Goal: Task Accomplishment & Management: Complete application form

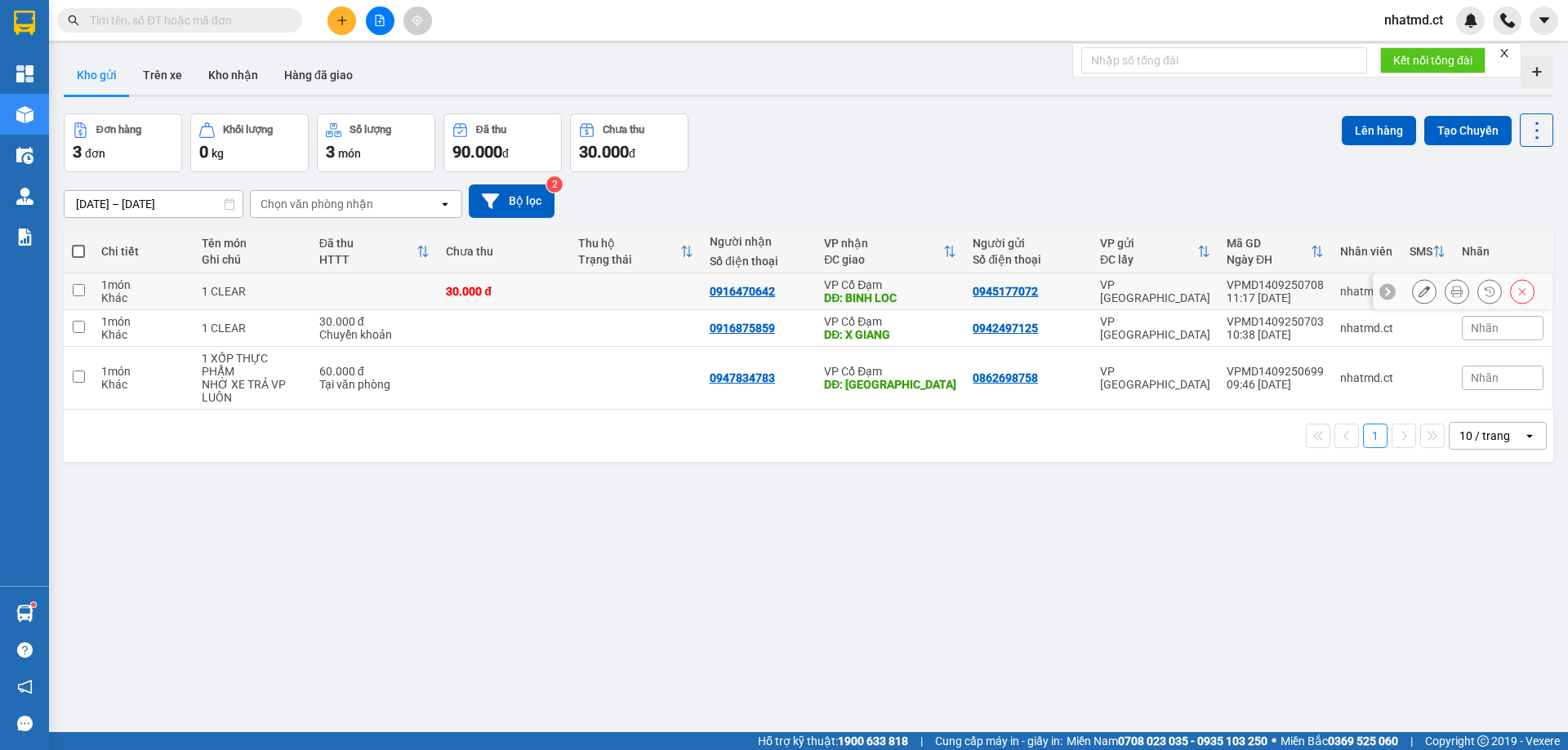
click at [351, 297] on td at bounding box center [374, 291] width 126 height 37
checkbox input "true"
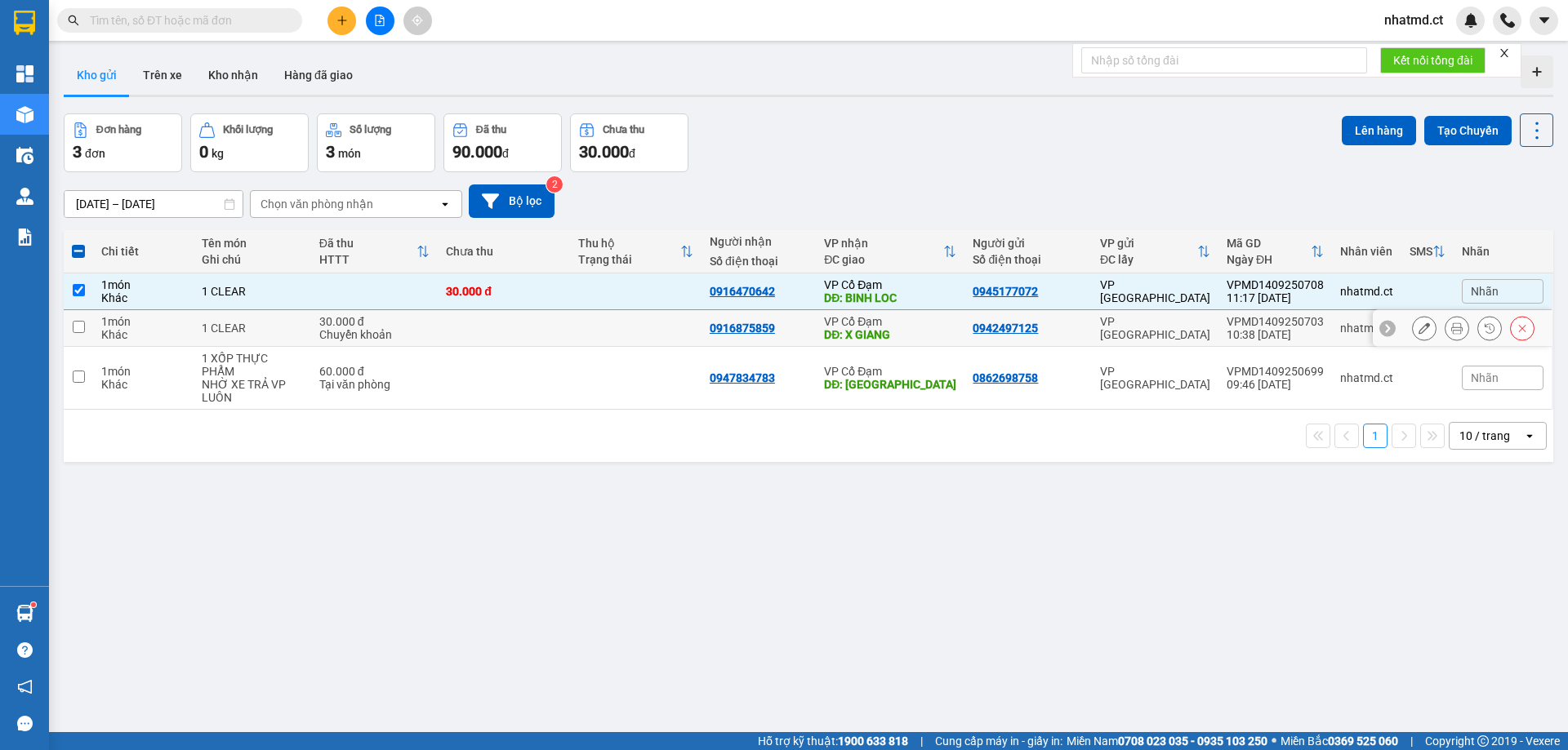
click at [363, 315] on div "30.000 đ" at bounding box center [374, 321] width 110 height 13
checkbox input "true"
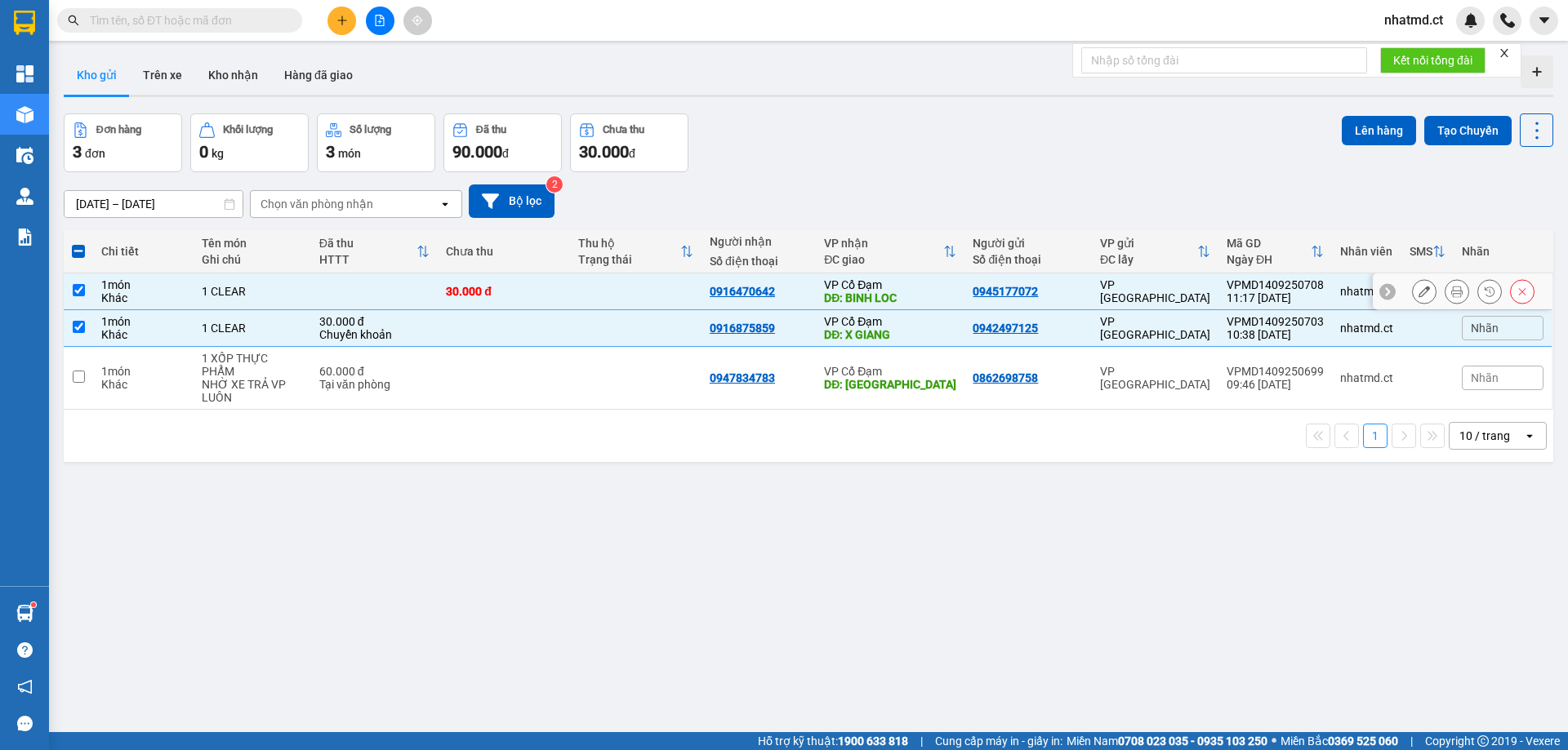
click at [363, 297] on td at bounding box center [374, 291] width 126 height 37
checkbox input "false"
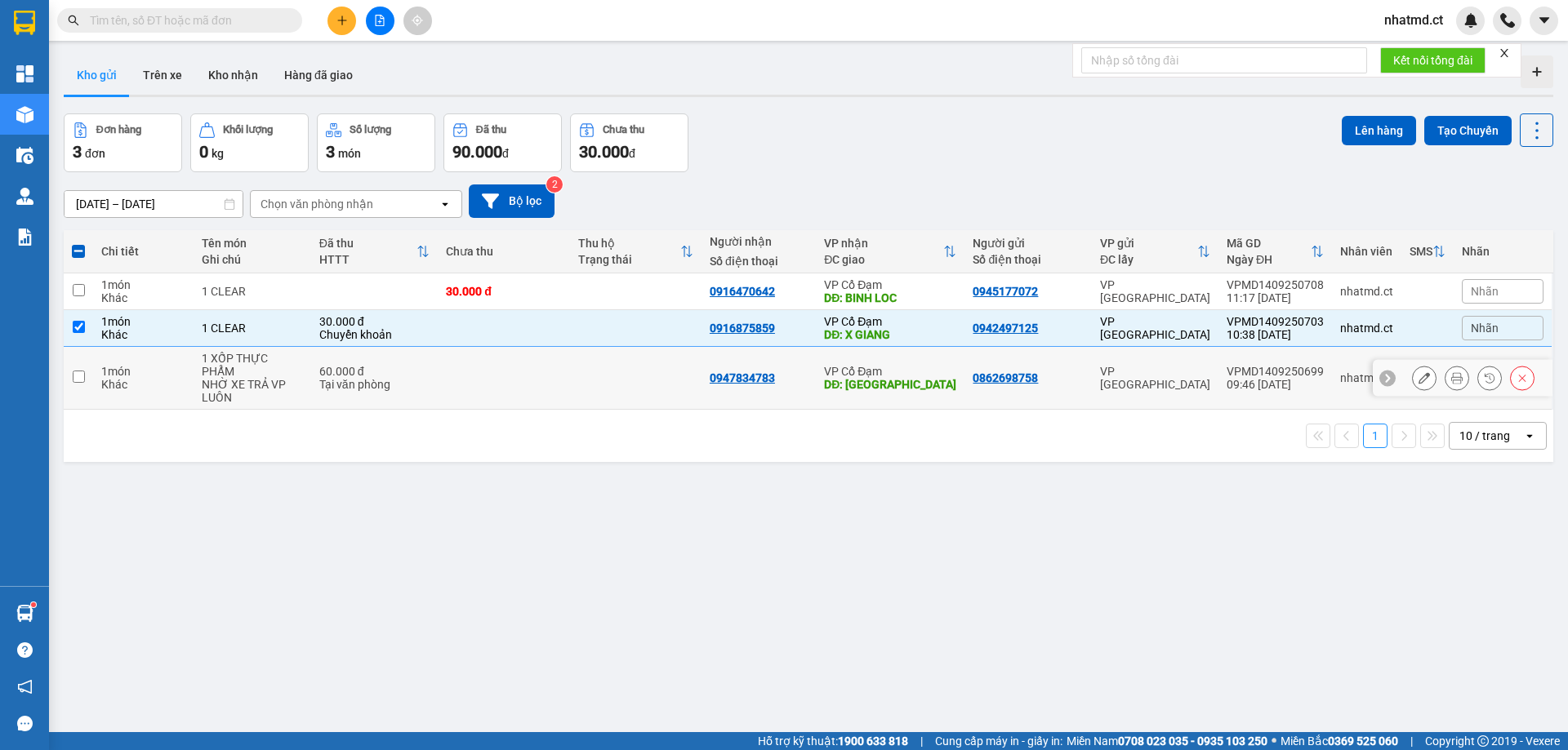
click at [385, 378] on div "Tại văn phòng" at bounding box center [374, 384] width 110 height 13
checkbox input "true"
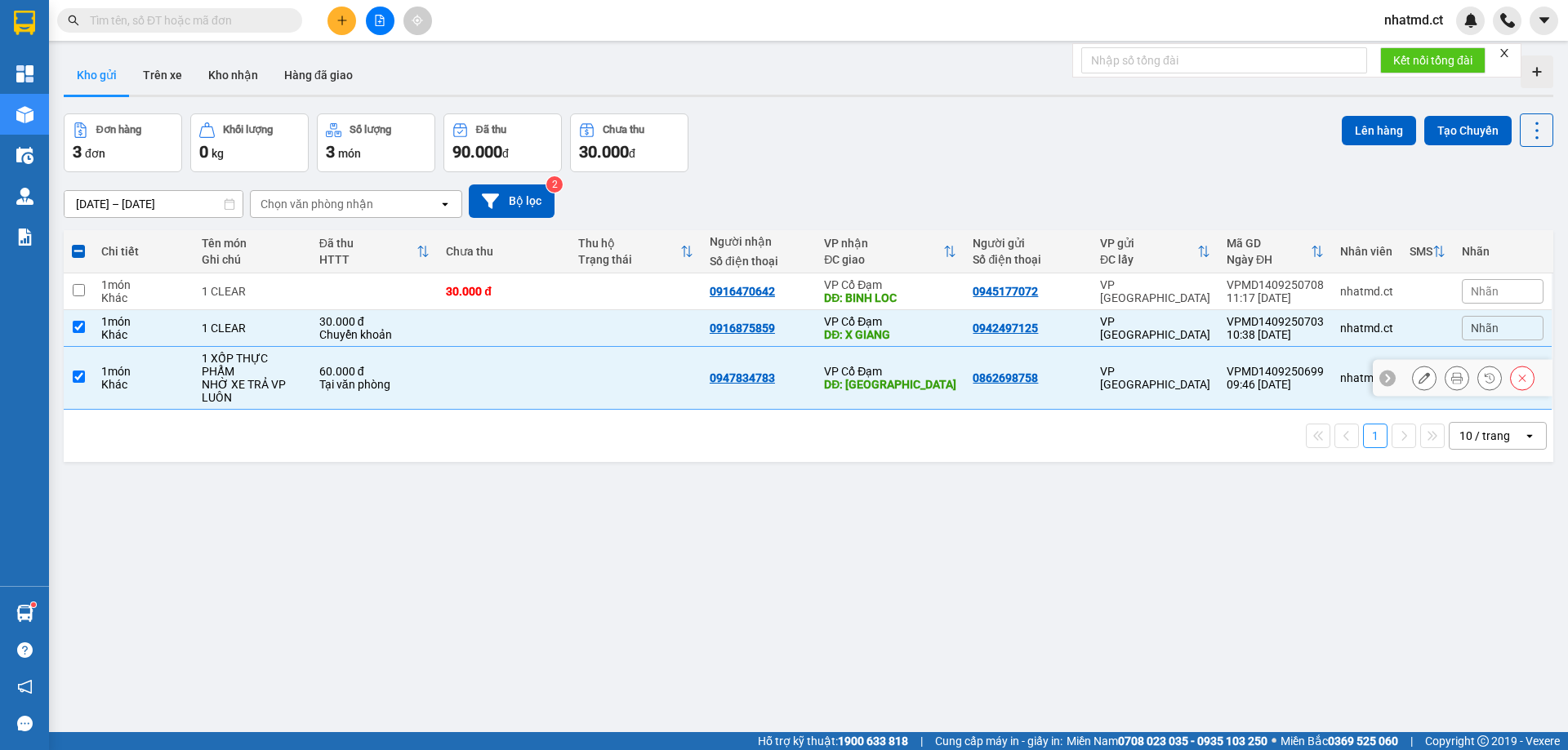
click at [377, 342] on td "30.000 đ Chuyển khoản" at bounding box center [374, 328] width 126 height 37
checkbox input "false"
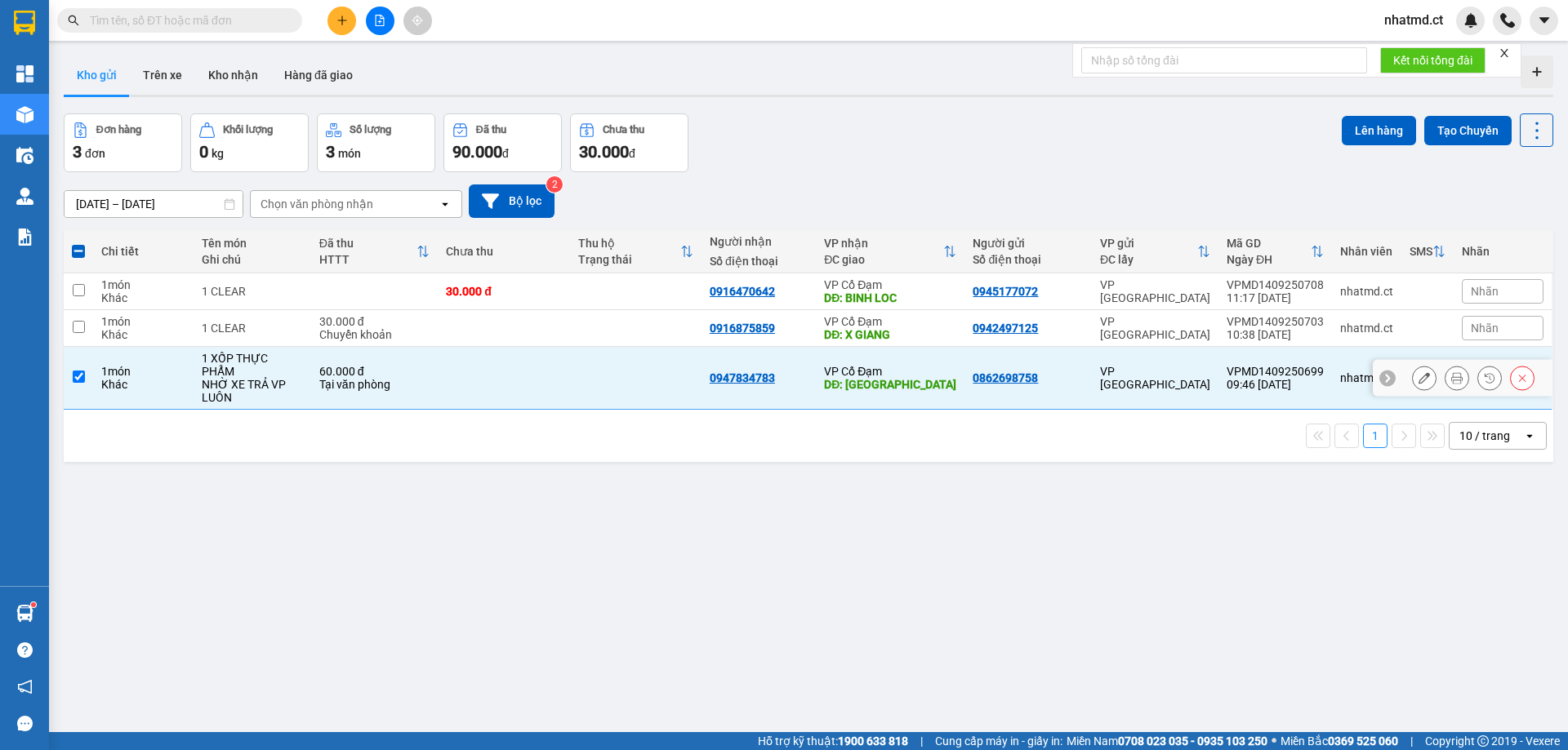
click at [389, 389] on td "60.000 đ Tại văn phòng" at bounding box center [374, 378] width 126 height 63
checkbox input "false"
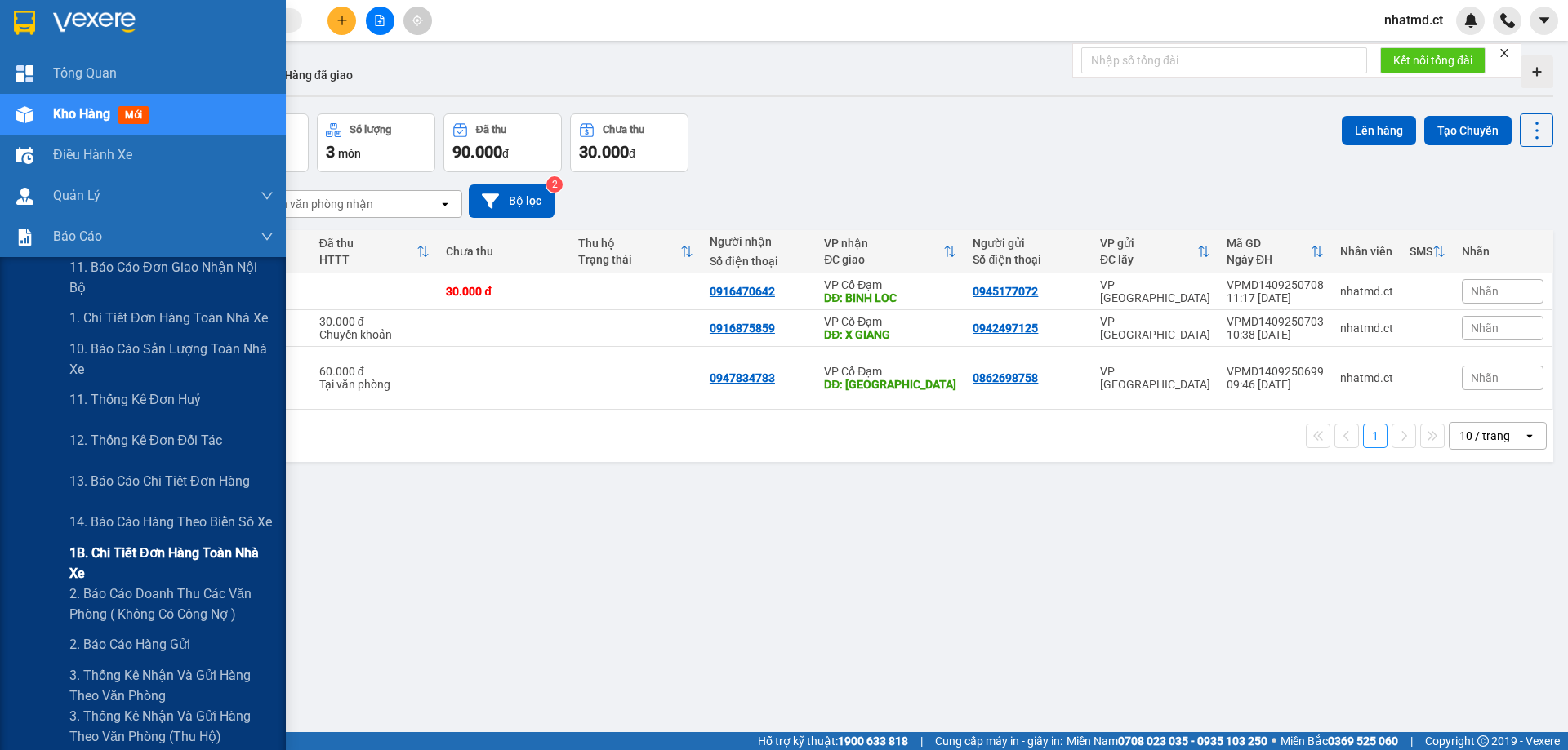
click at [115, 559] on span "1B. Chi tiết đơn hàng toàn nhà xe" at bounding box center [171, 563] width 204 height 41
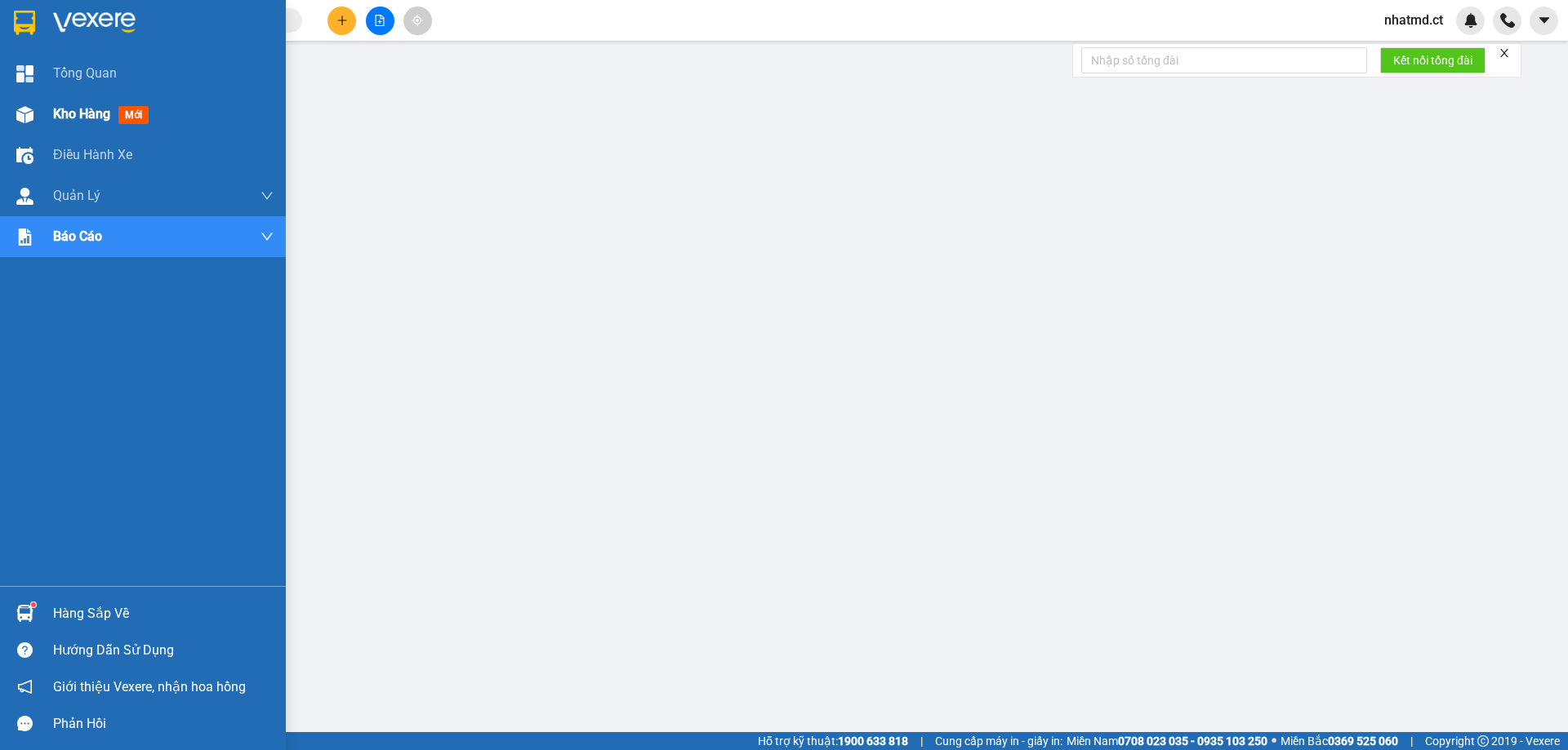
click at [42, 112] on div "Kho hàng mới" at bounding box center [142, 113] width 286 height 41
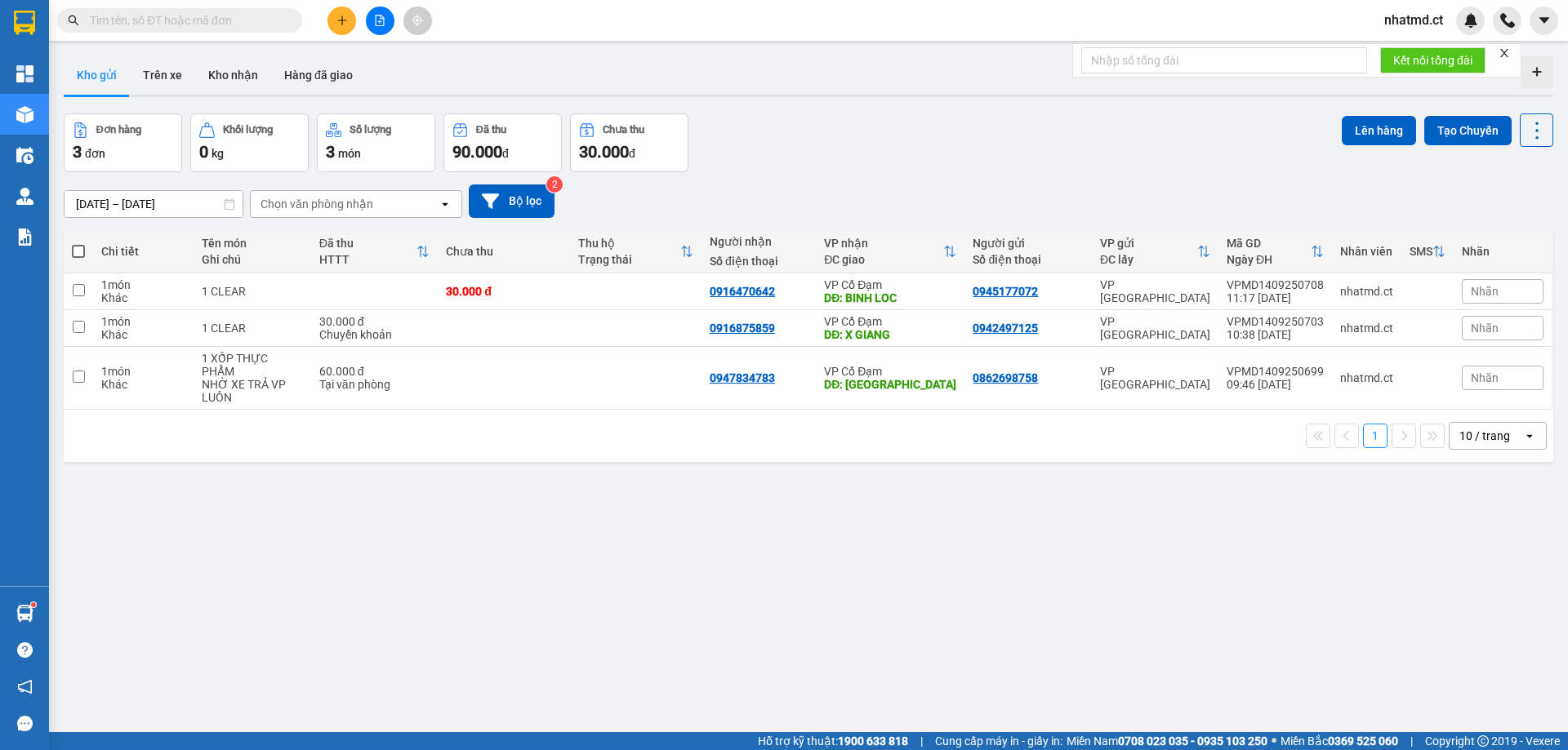
click at [87, 246] on th at bounding box center [79, 252] width 30 height 44
click at [81, 258] on label at bounding box center [78, 252] width 13 height 16
click at [79, 244] on input "checkbox" at bounding box center [79, 244] width 0 height 0
checkbox input "true"
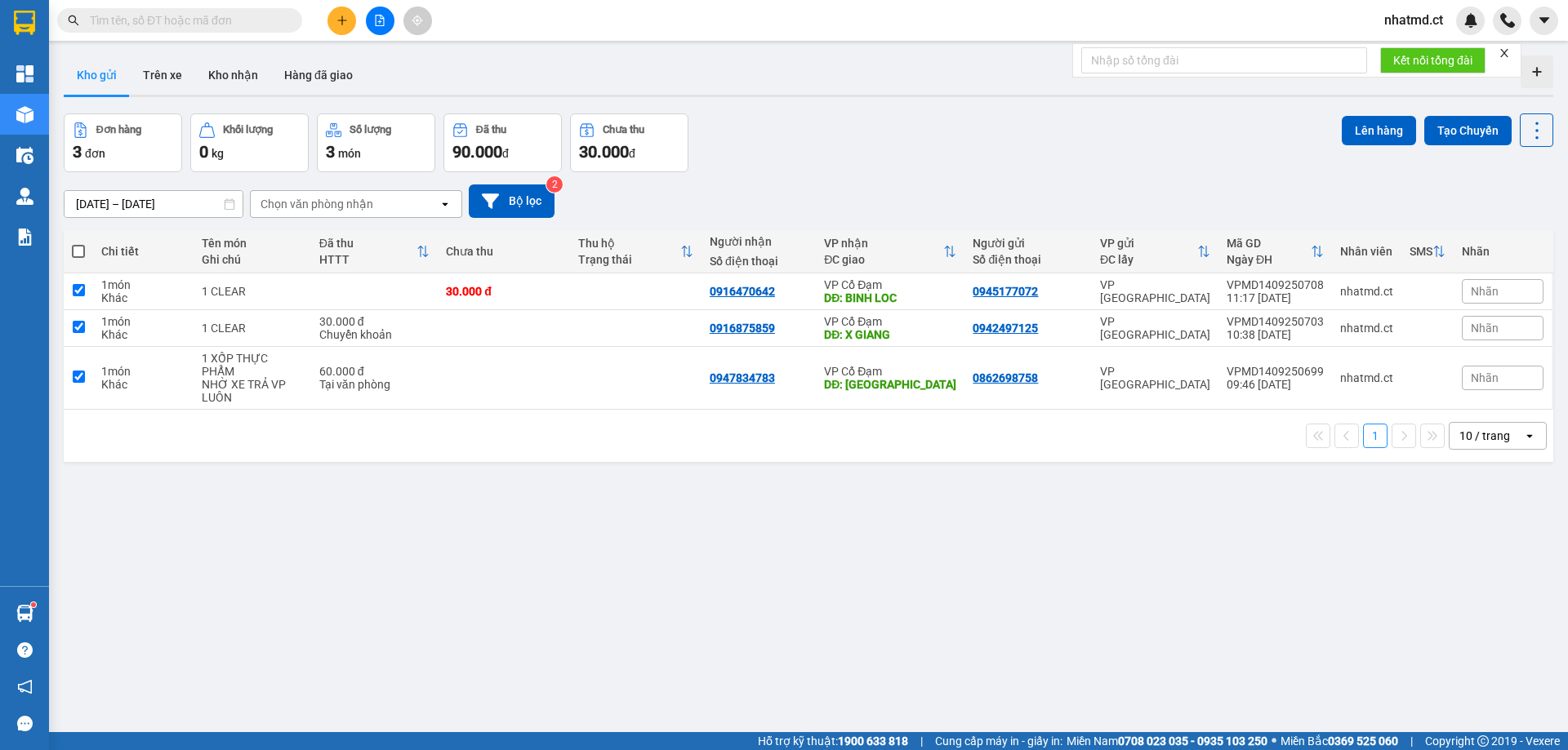
checkbox input "true"
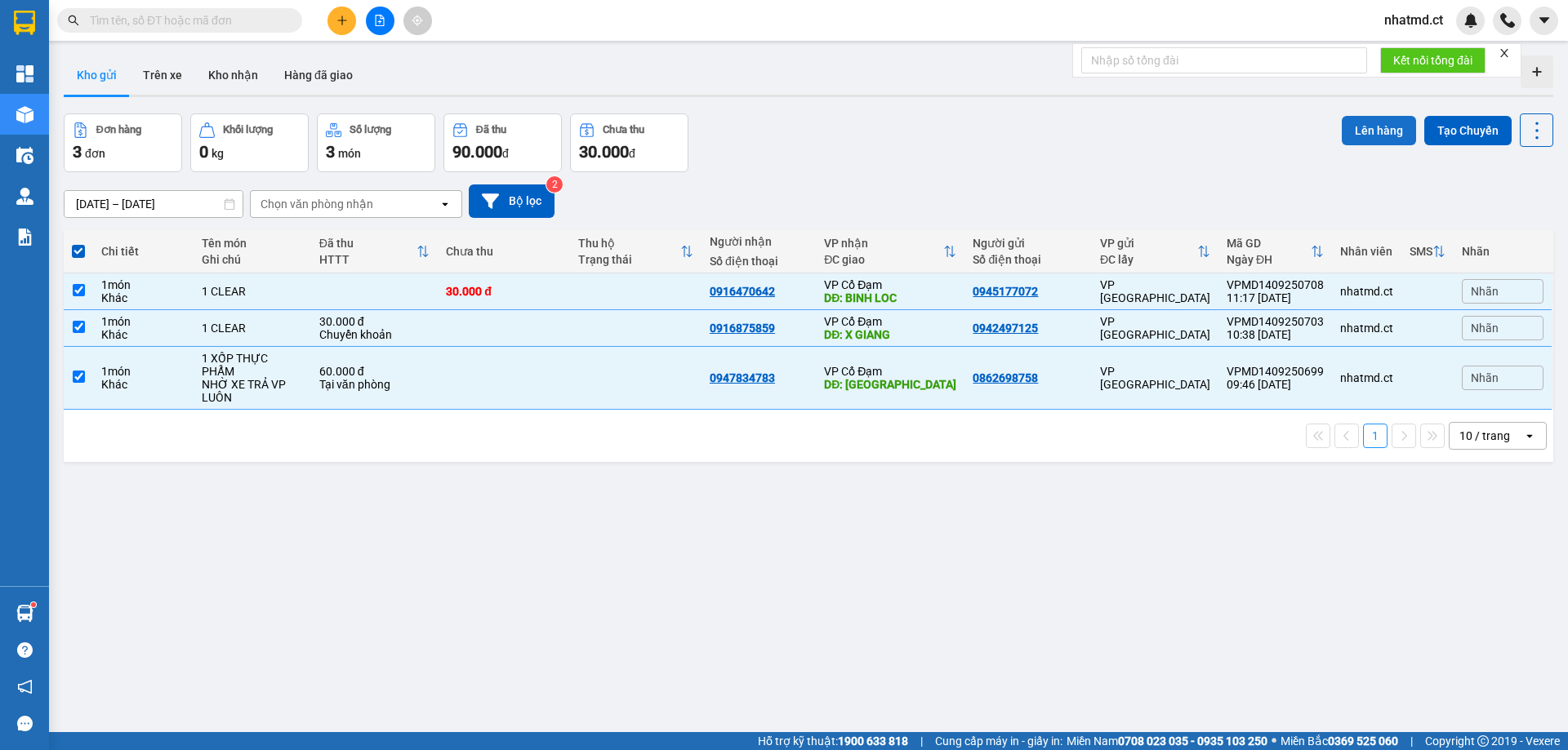
click at [1342, 134] on button "Lên hàng" at bounding box center [1379, 131] width 75 height 30
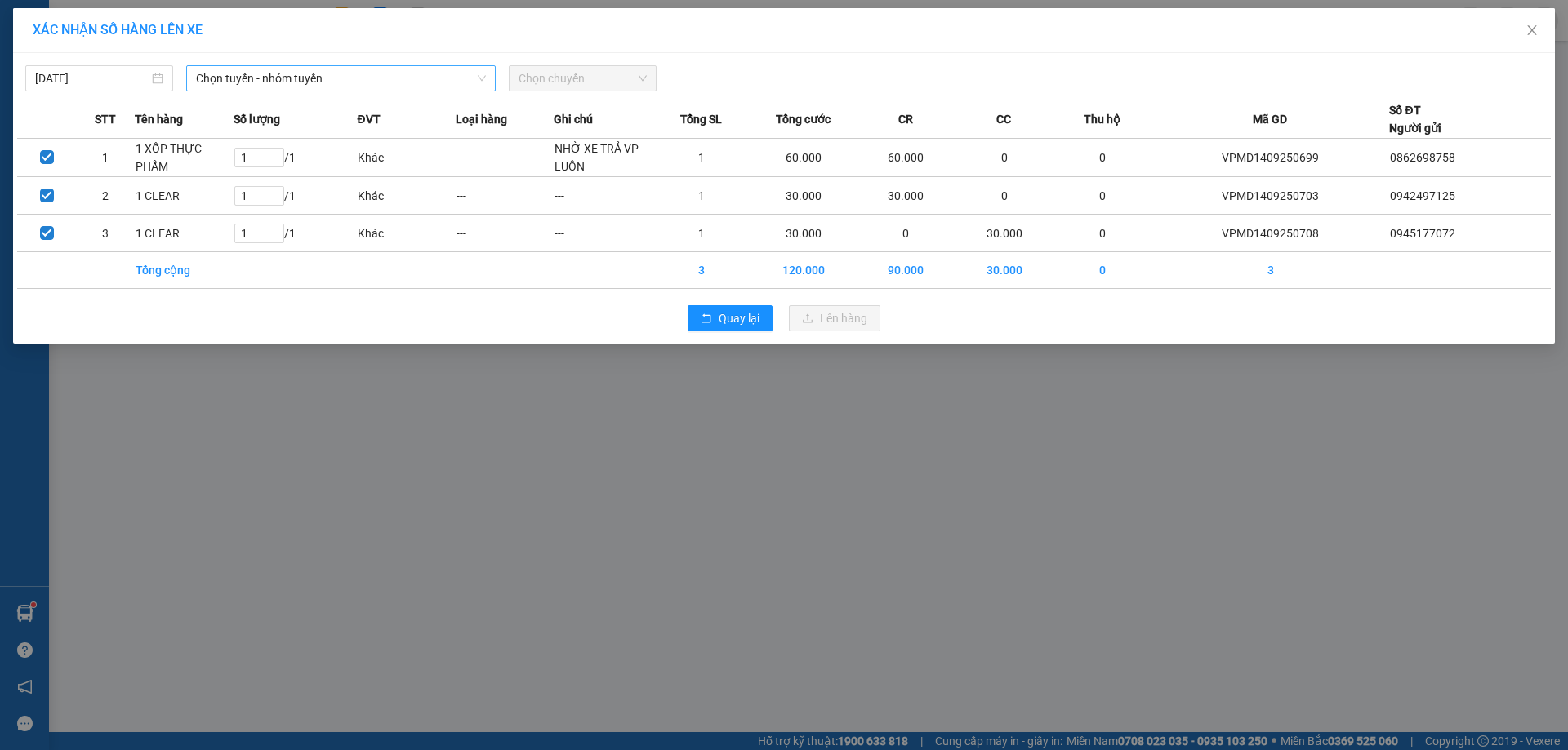
click at [296, 80] on span "Chọn tuyến - nhóm tuyến" at bounding box center [340, 78] width 290 height 25
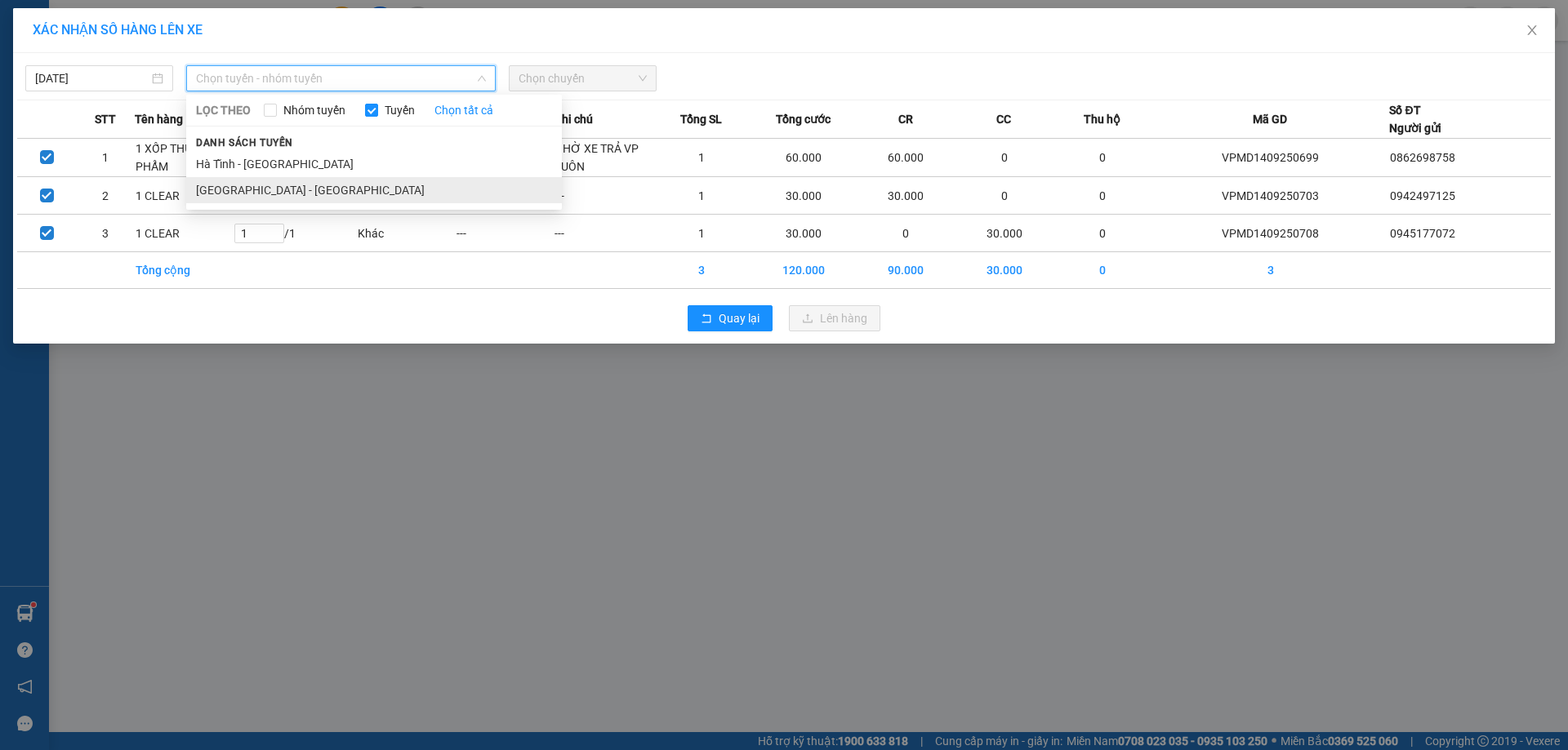
click at [269, 188] on li "[GEOGRAPHIC_DATA] - [GEOGRAPHIC_DATA]" at bounding box center [374, 190] width 376 height 26
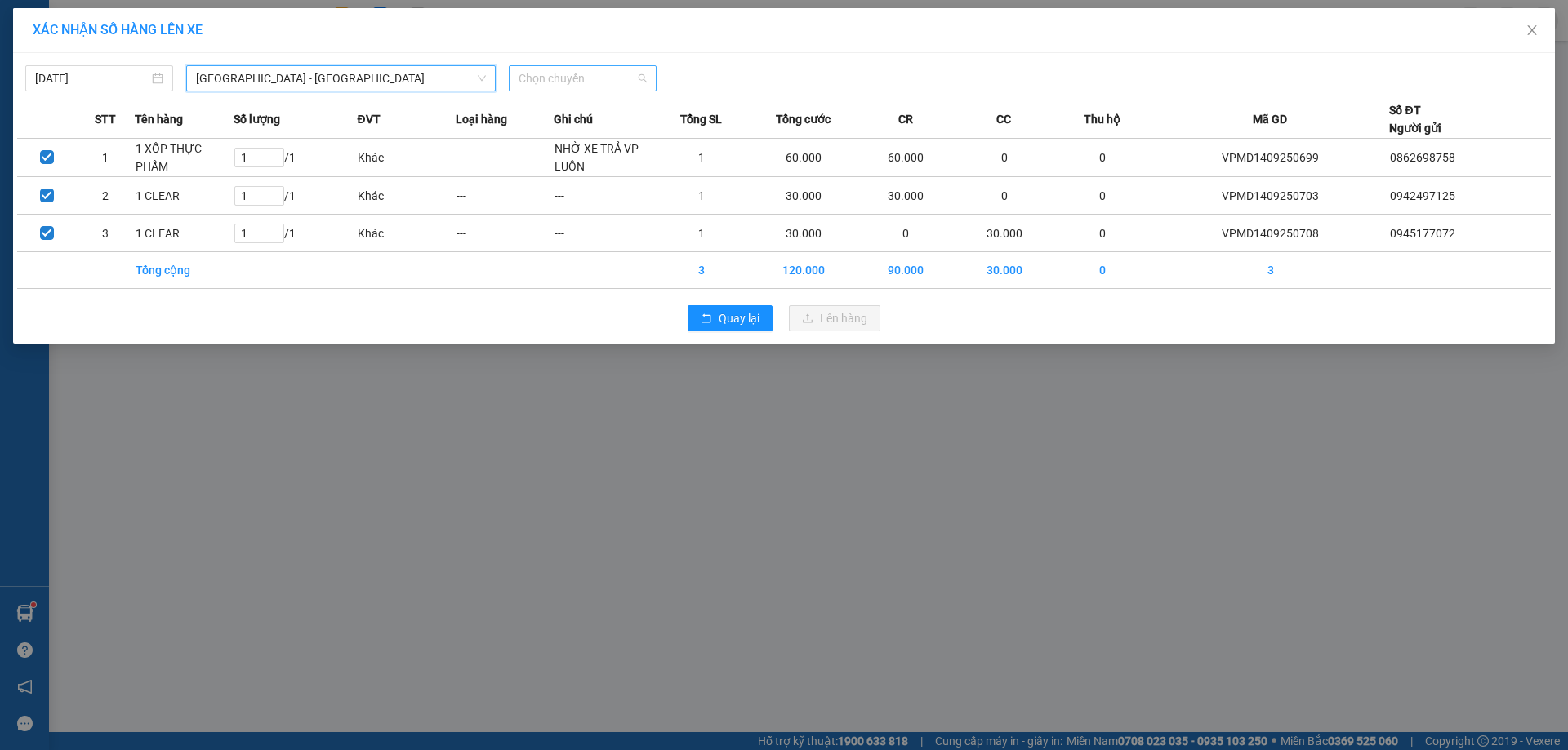
click at [520, 75] on span "Chọn chuyến" at bounding box center [582, 78] width 128 height 25
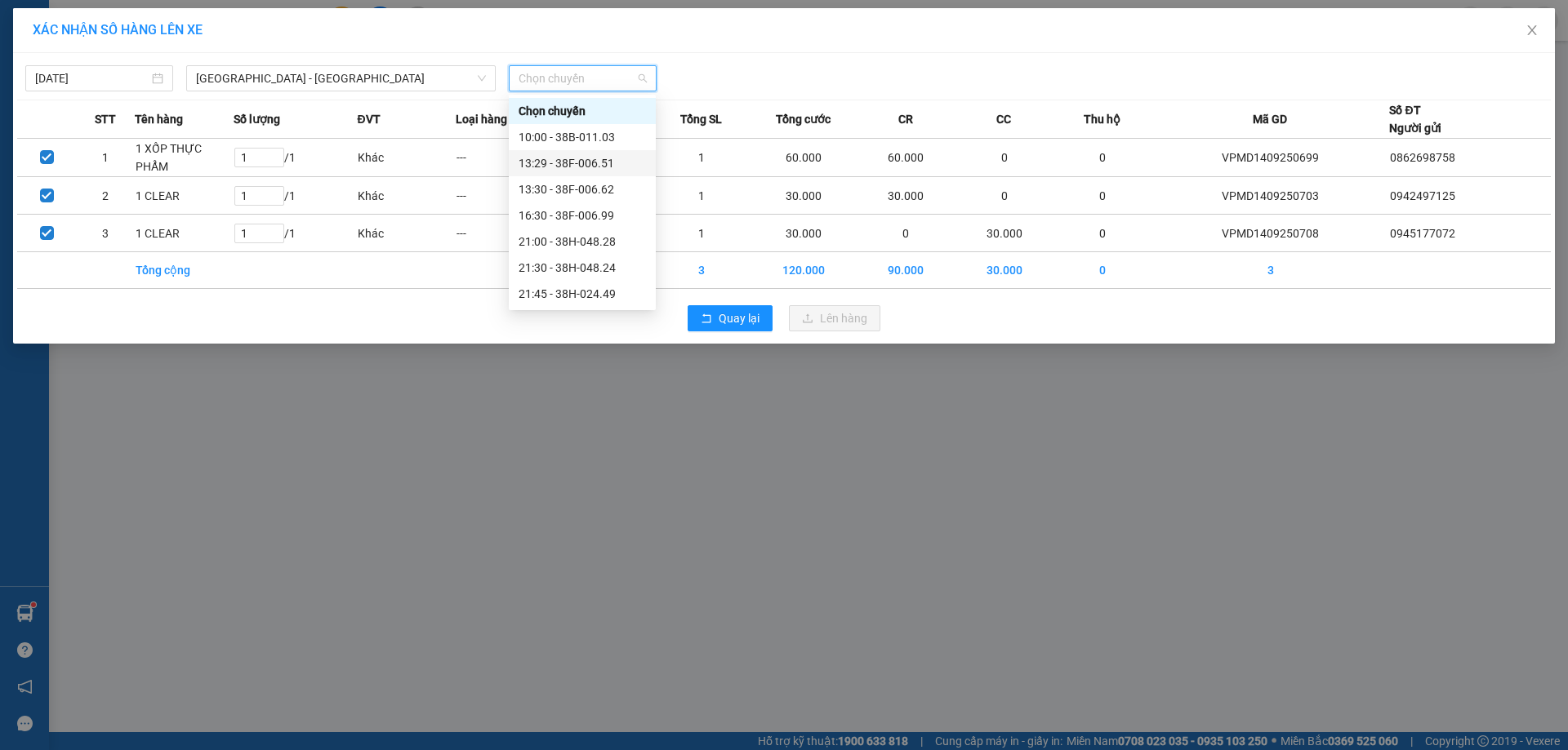
click at [577, 169] on div "13:29 - 38F-006.51" at bounding box center [582, 163] width 127 height 18
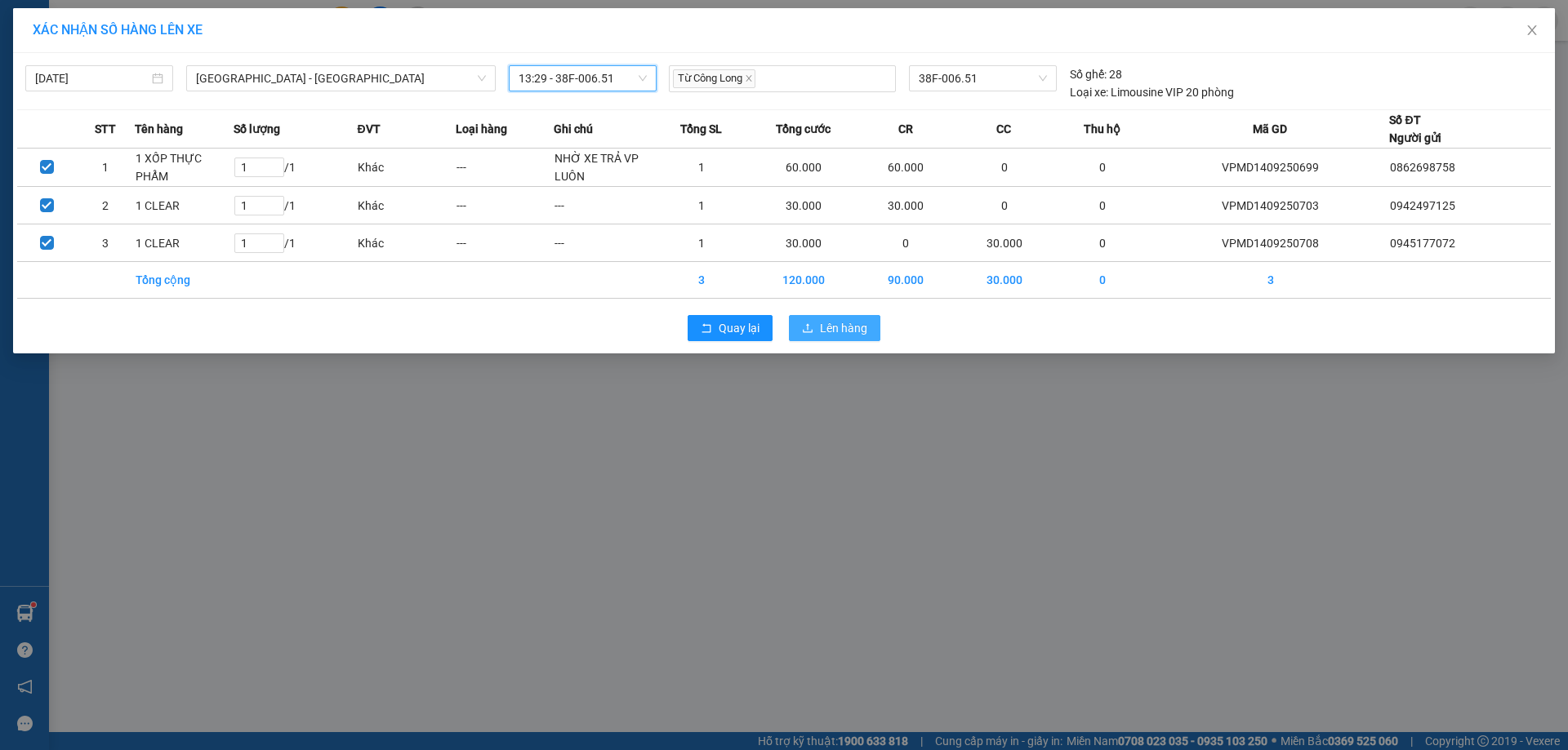
click at [853, 333] on span "Lên hàng" at bounding box center [844, 328] width 48 height 18
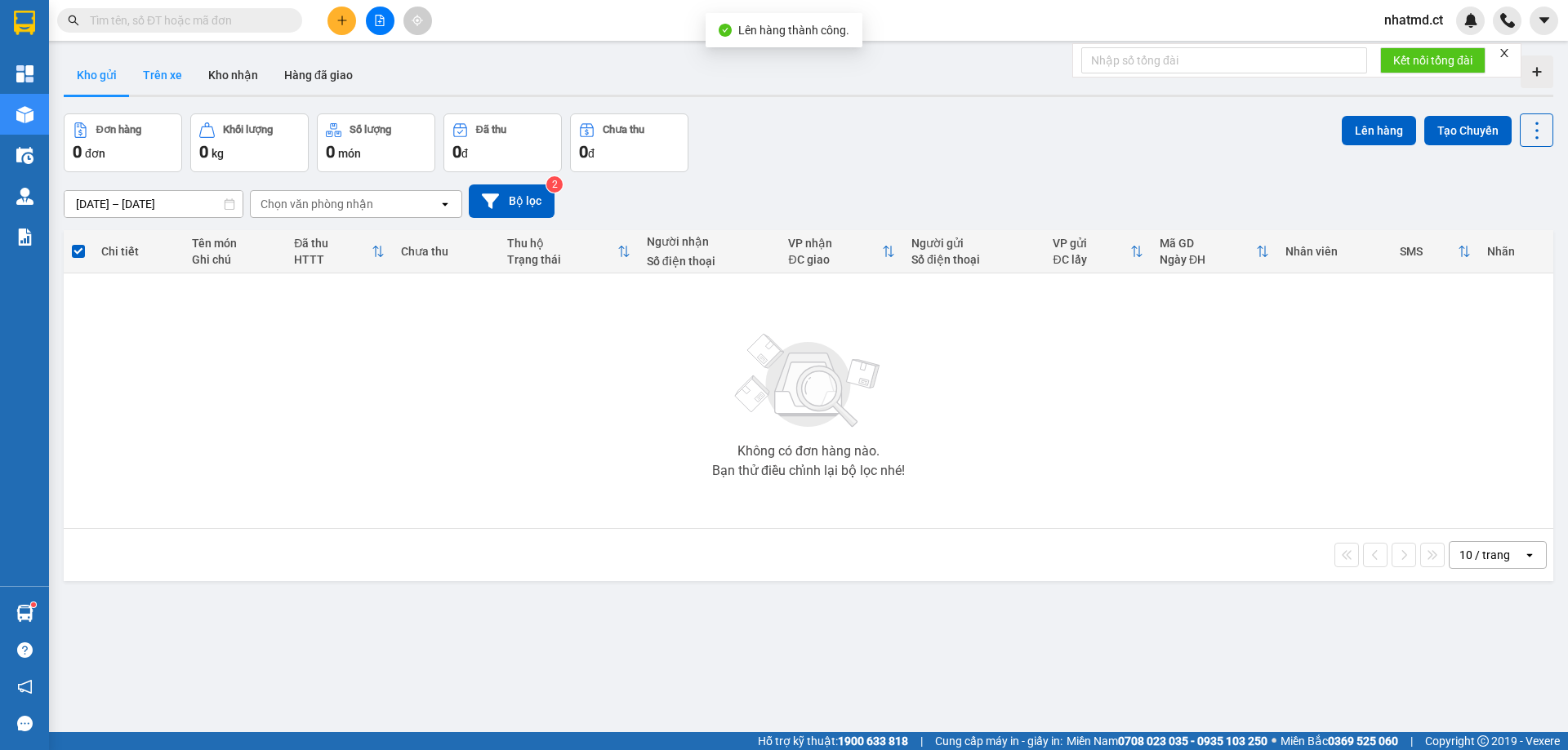
click at [179, 89] on button "Trên xe" at bounding box center [163, 75] width 66 height 39
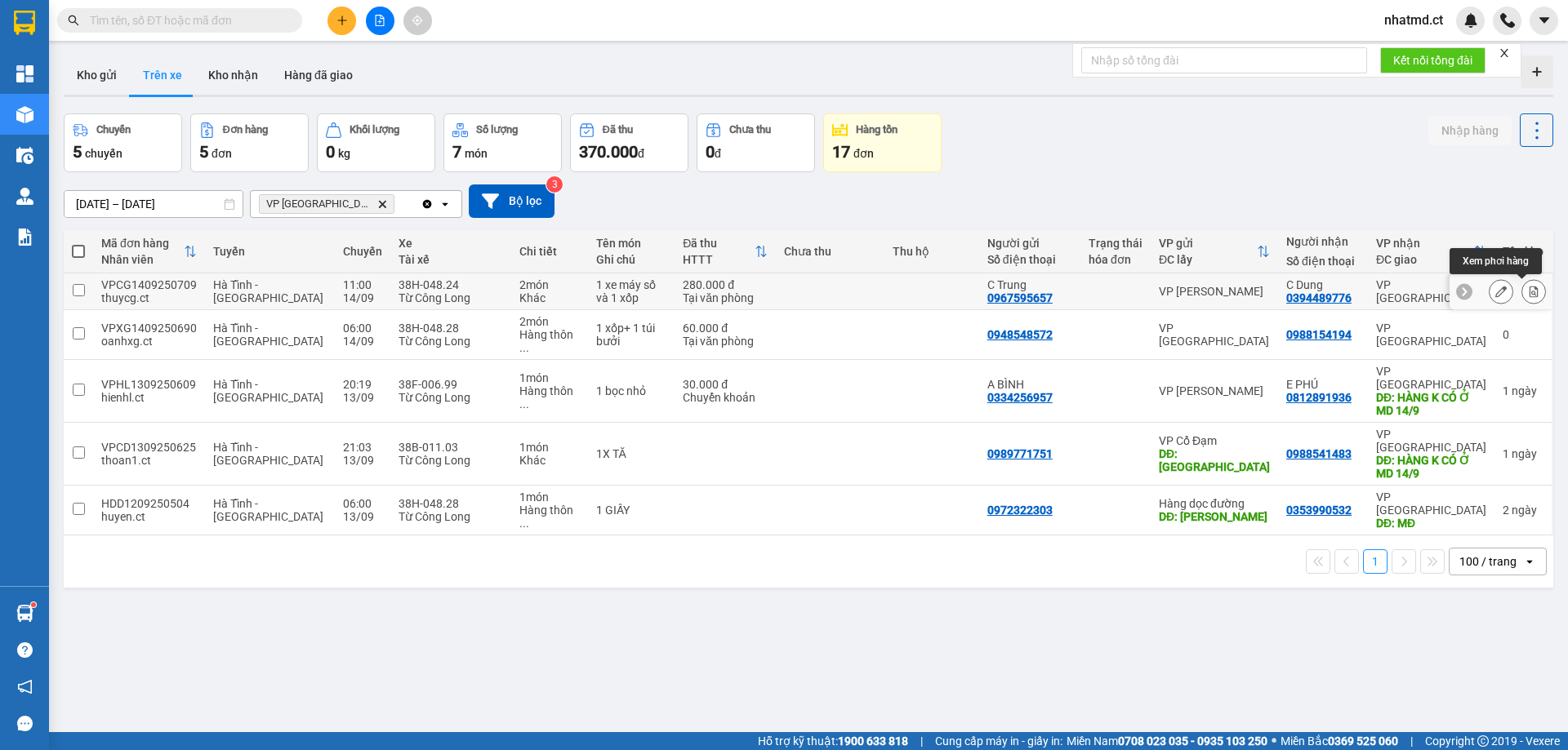
click at [1530, 290] on icon at bounding box center [1534, 290] width 9 height 11
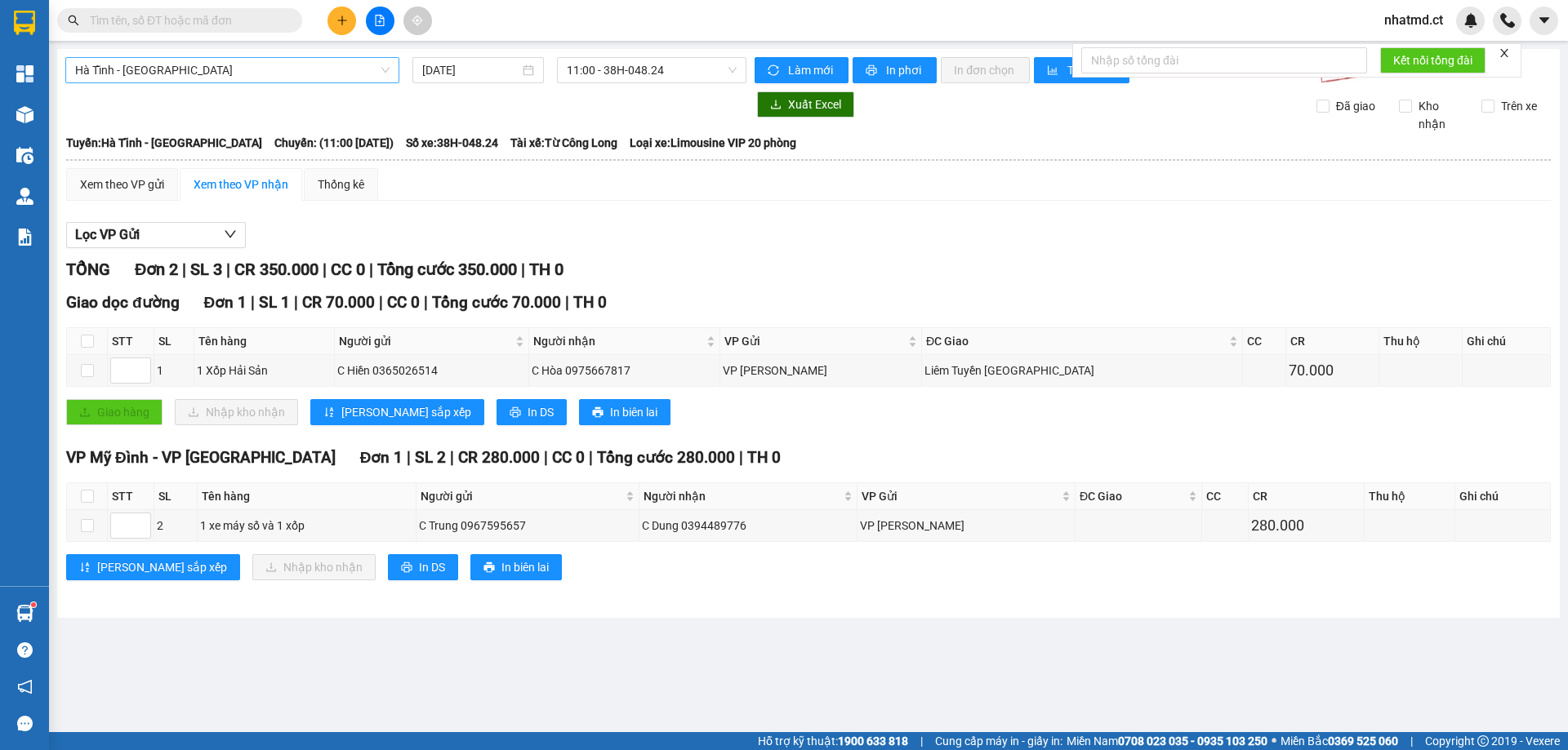
click at [308, 71] on span "Hà Tĩnh - [GEOGRAPHIC_DATA]" at bounding box center [233, 70] width 314 height 25
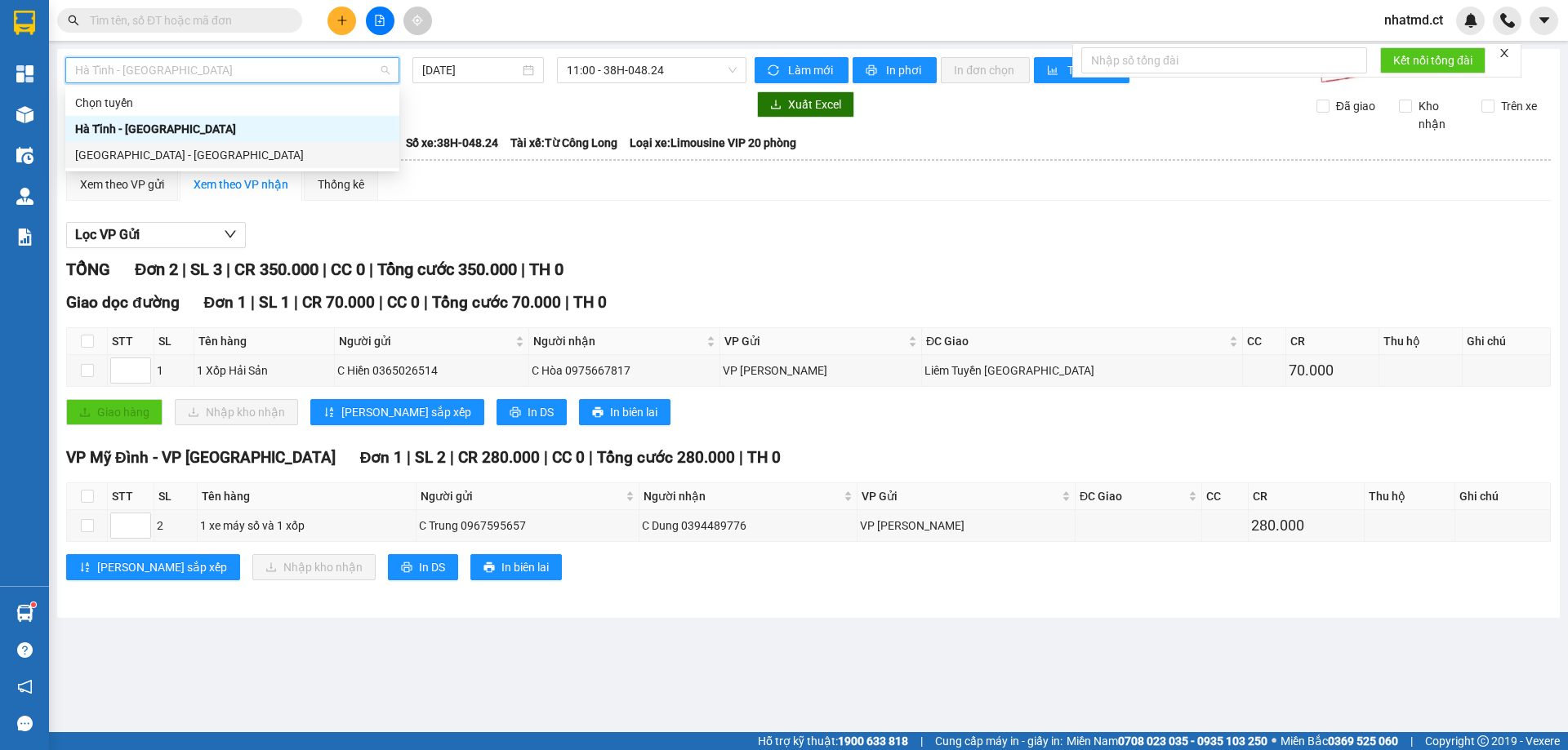
click at [169, 149] on div "[GEOGRAPHIC_DATA] - [GEOGRAPHIC_DATA]" at bounding box center [233, 155] width 314 height 18
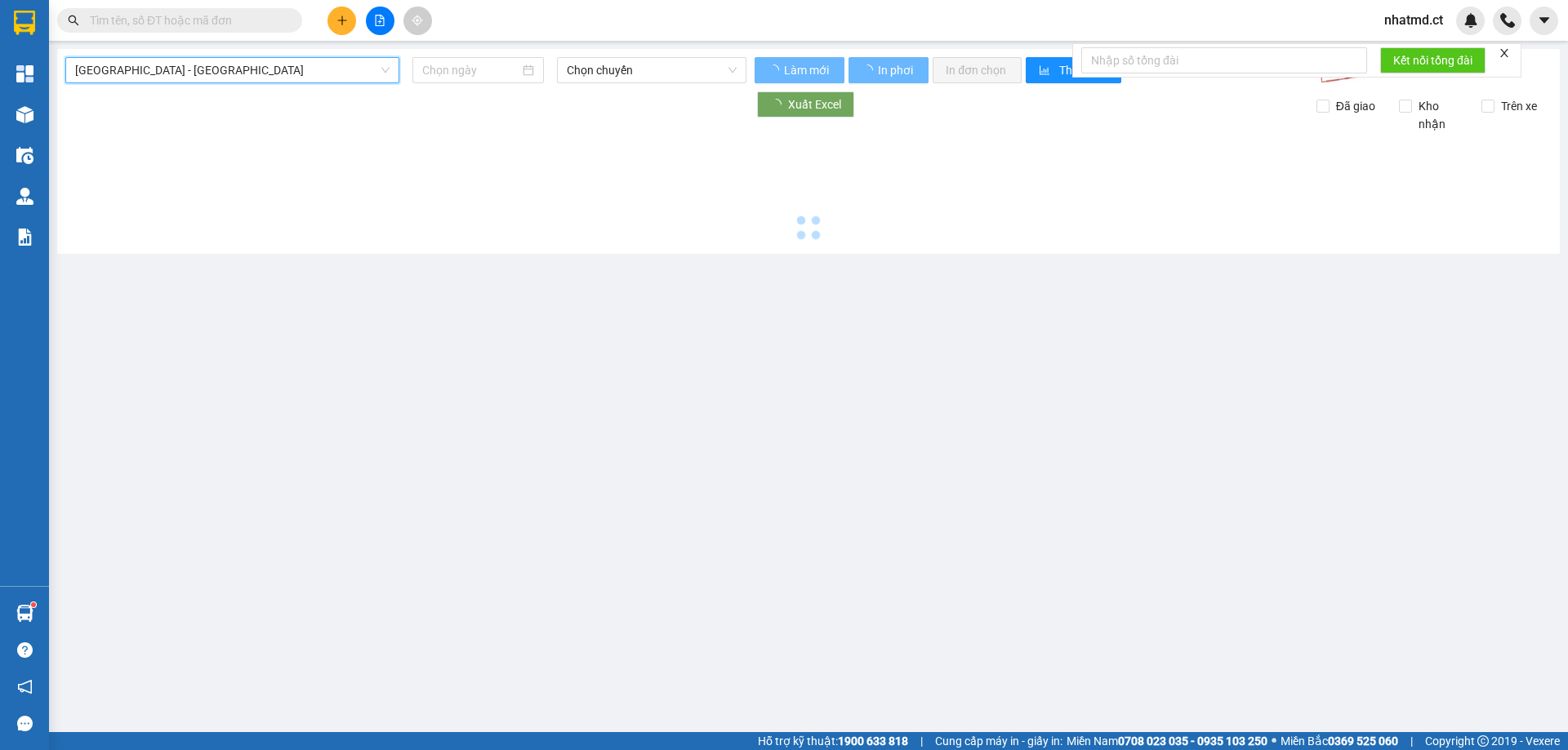
type input "[DATE]"
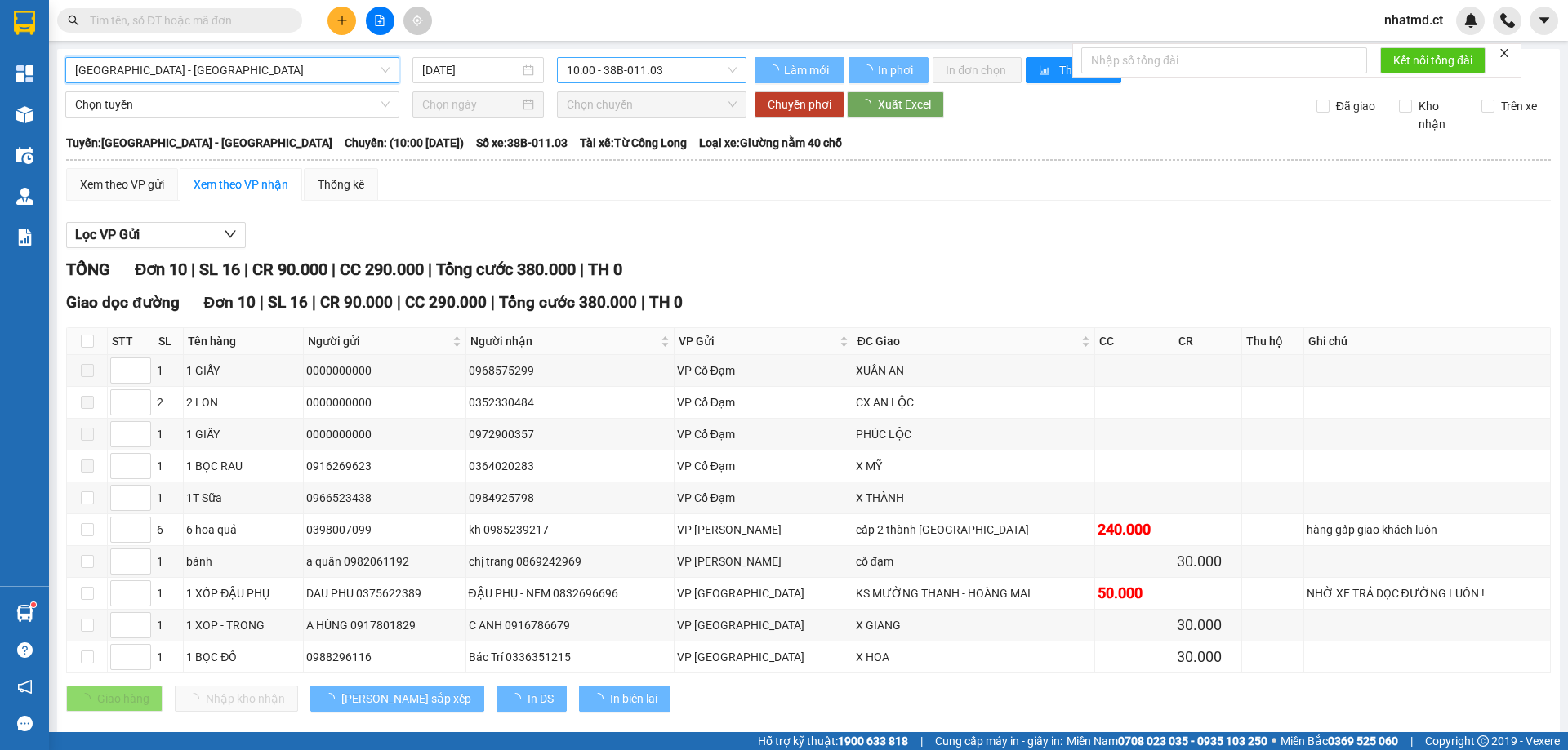
click at [629, 80] on span "10:00 - 38B-011.03" at bounding box center [652, 70] width 170 height 25
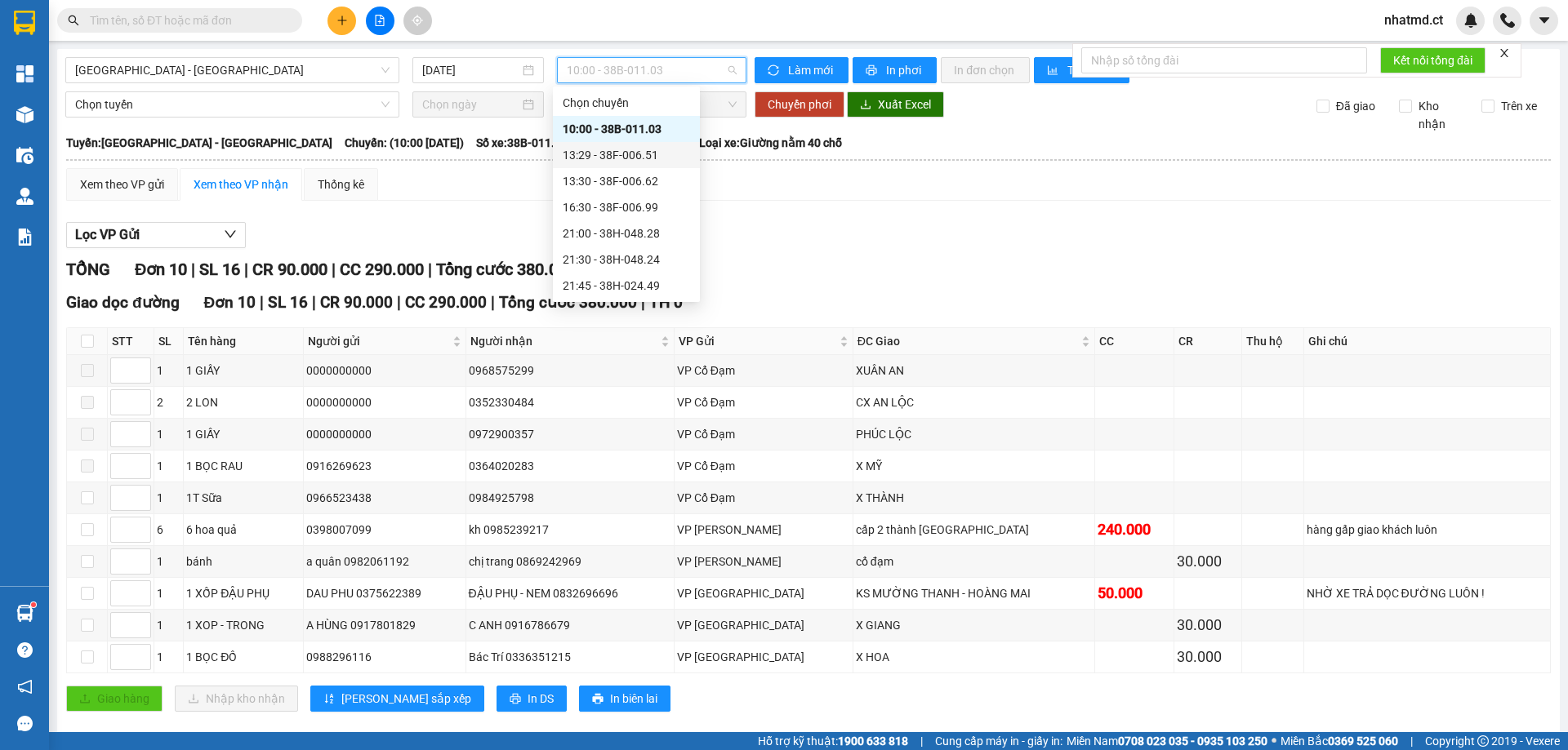
click at [637, 158] on div "13:29 - 38F-006.51" at bounding box center [627, 155] width 127 height 18
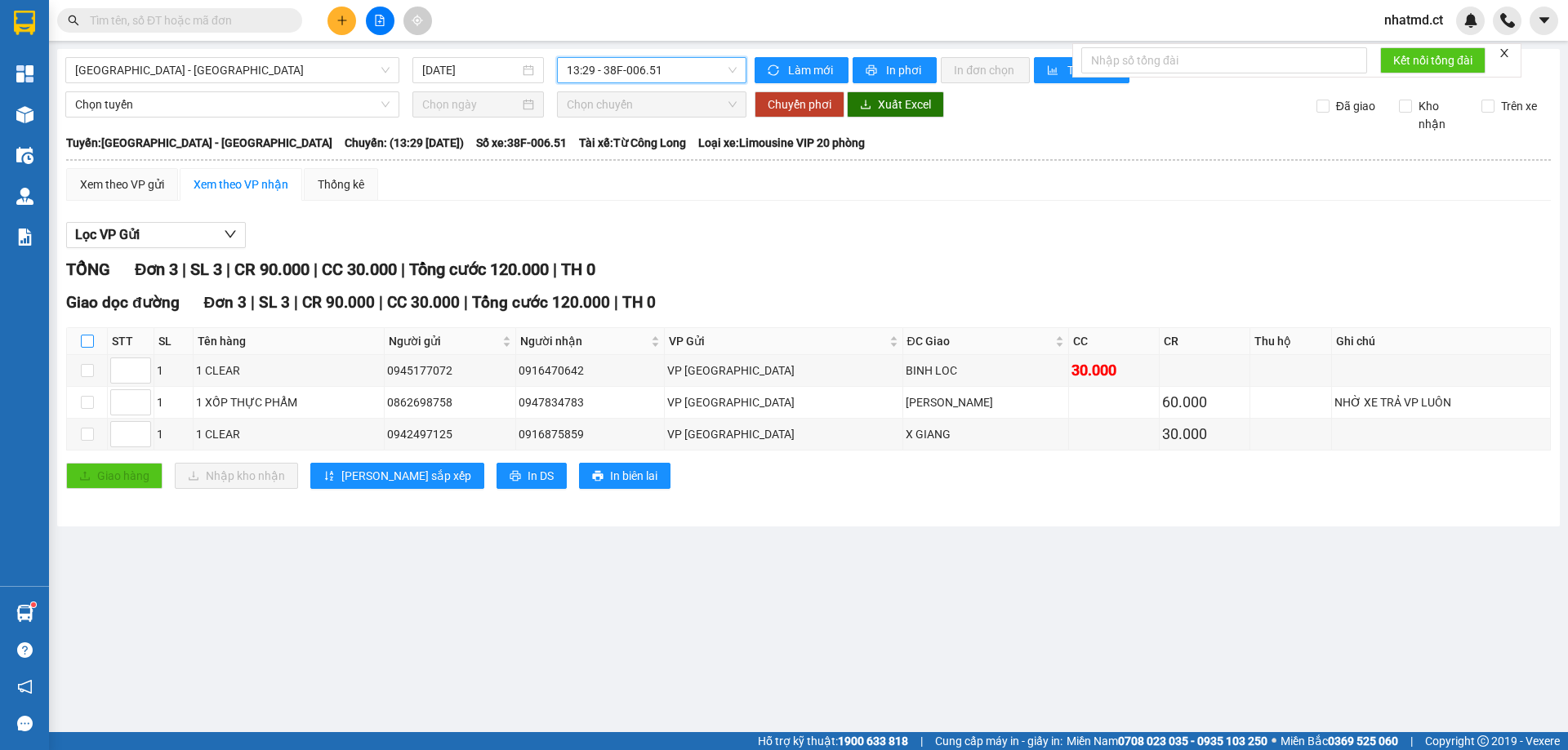
click at [81, 344] on input "checkbox" at bounding box center [87, 341] width 13 height 13
checkbox input "true"
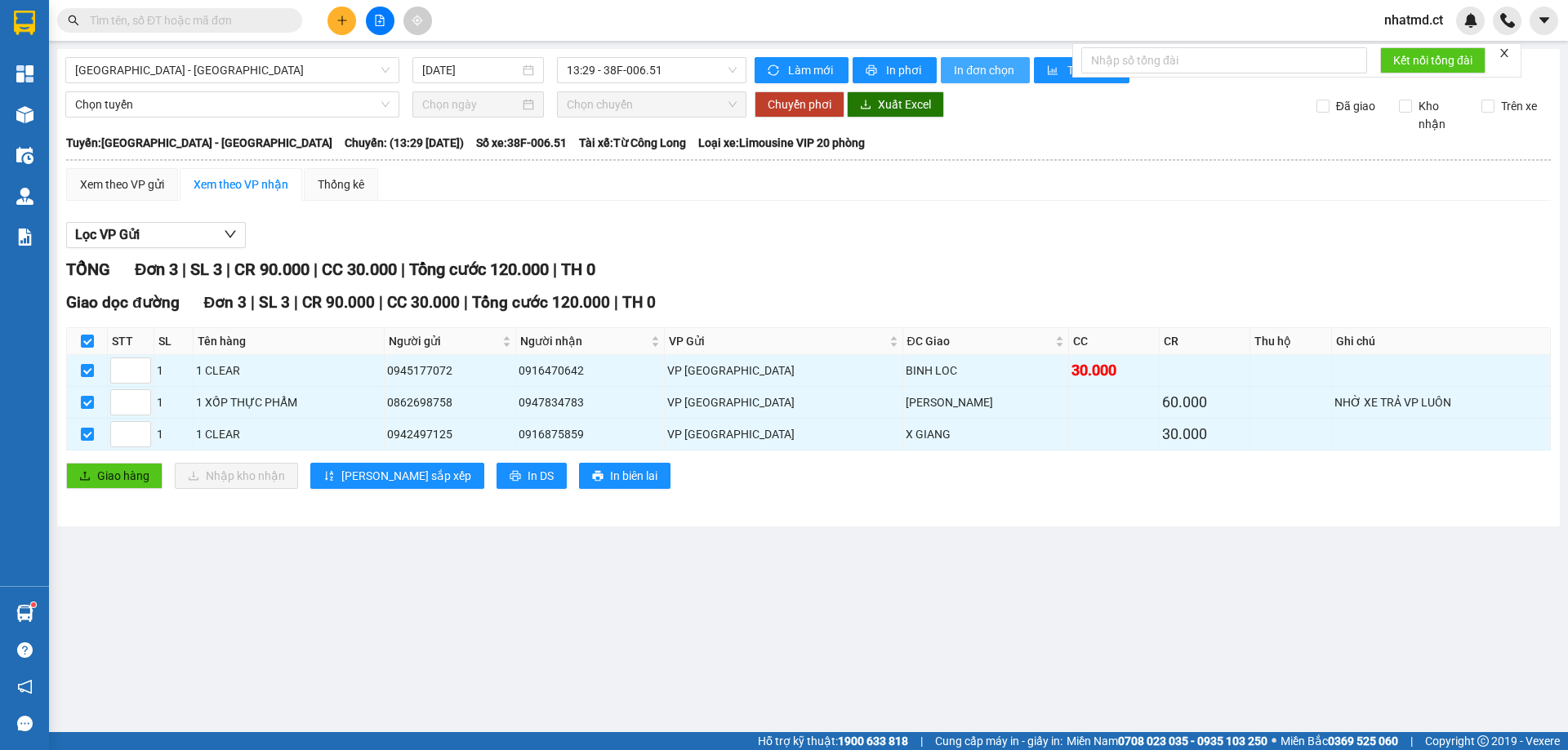
click at [972, 75] on span "In đơn chọn" at bounding box center [985, 71] width 63 height 18
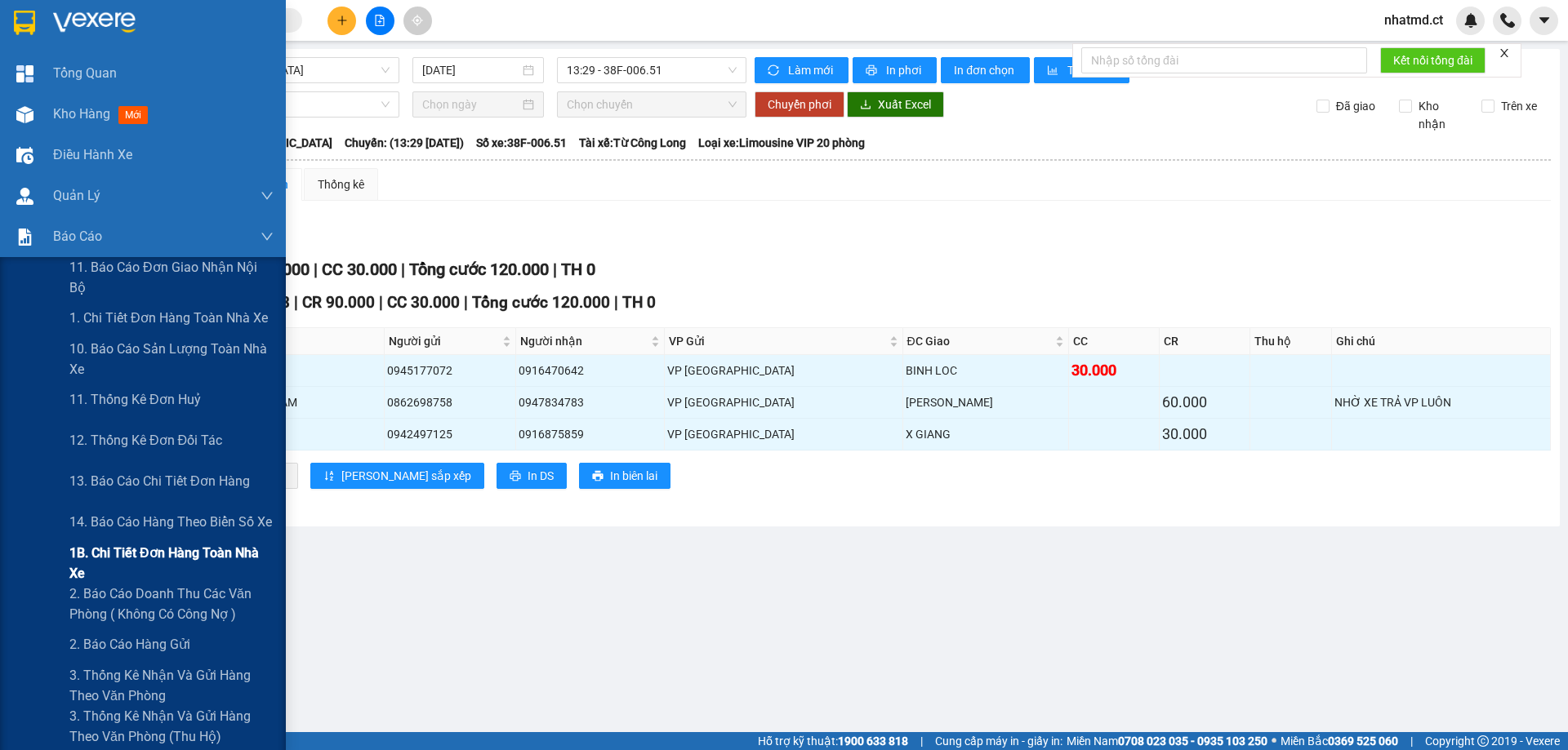
click at [89, 577] on span "1B. Chi tiết đơn hàng toàn nhà xe" at bounding box center [171, 563] width 204 height 41
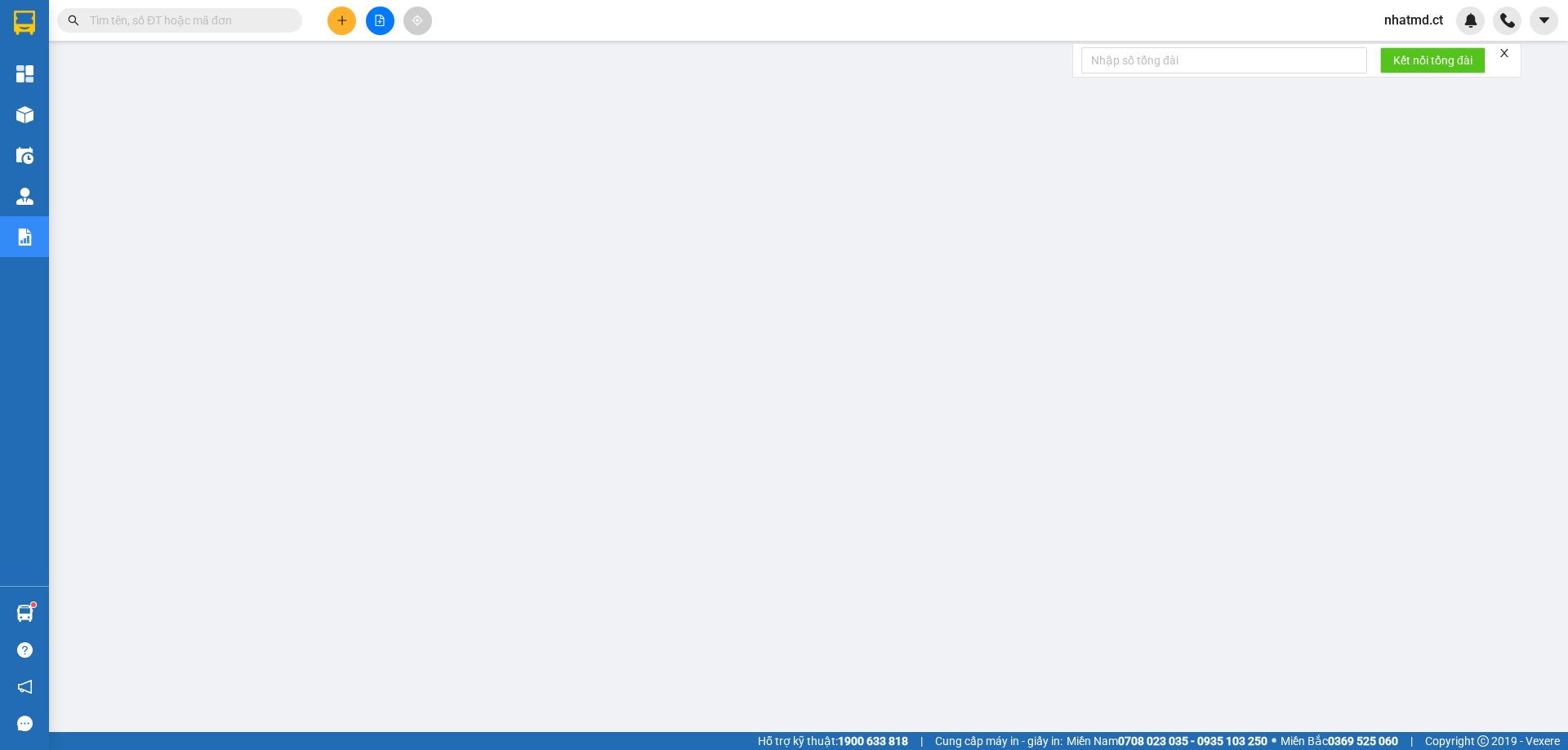
click at [344, 14] on button at bounding box center [341, 21] width 29 height 29
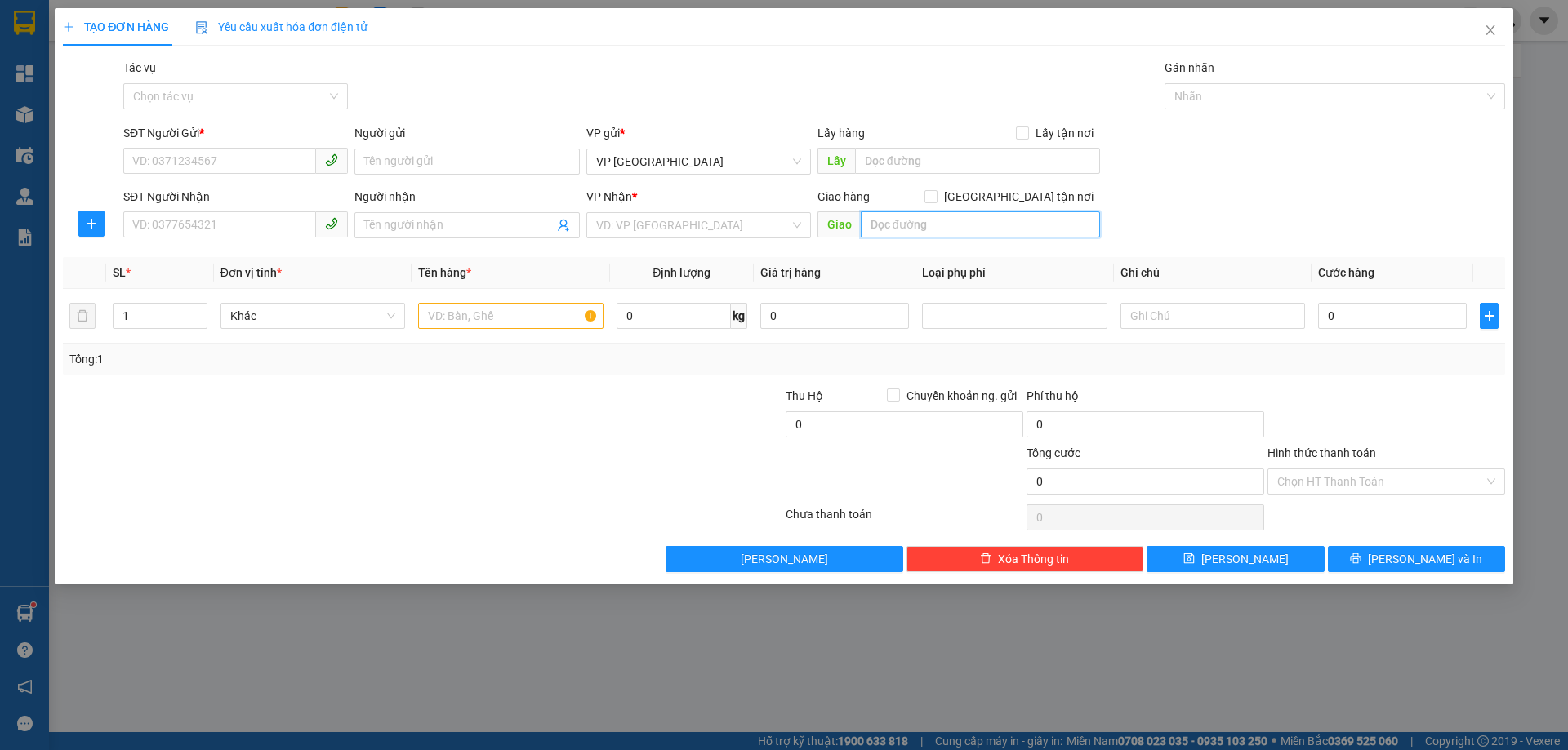
click at [900, 230] on input "text" at bounding box center [980, 225] width 240 height 26
type input "X GIANG"
click at [737, 220] on input "search" at bounding box center [692, 225] width 194 height 25
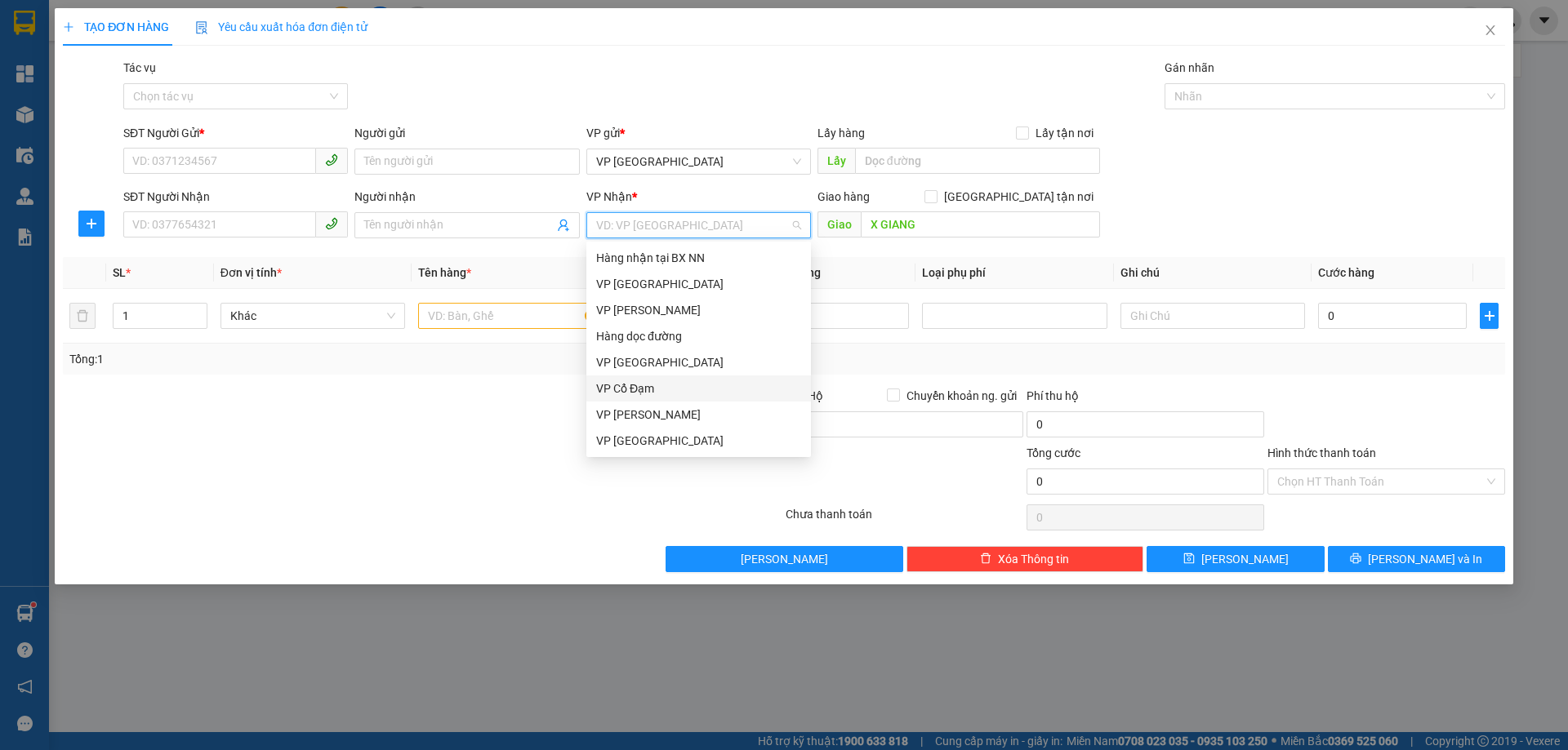
click at [637, 390] on div "VP Cổ Đạm" at bounding box center [698, 389] width 205 height 18
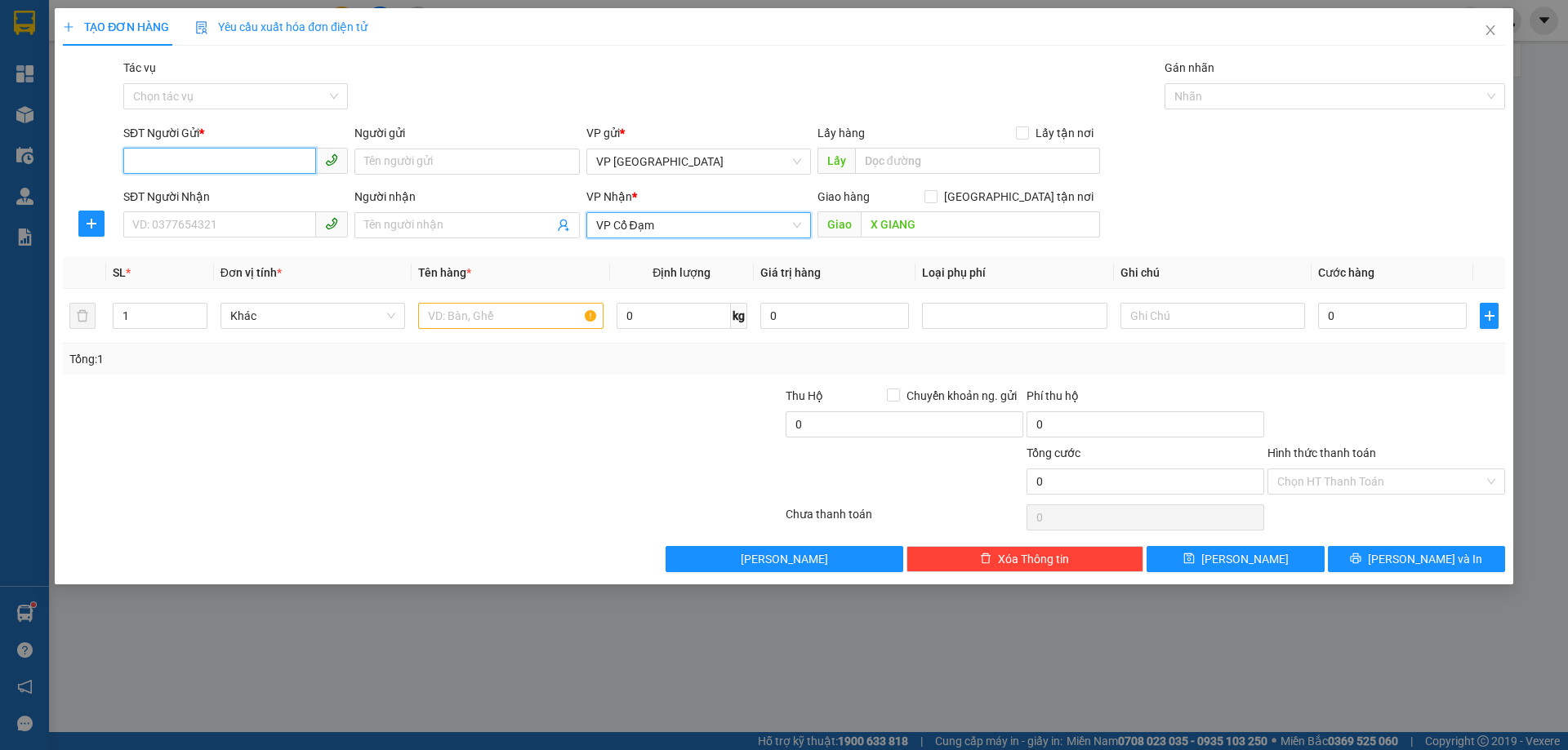
click at [244, 159] on input "SĐT Người Gửi *" at bounding box center [220, 161] width 193 height 26
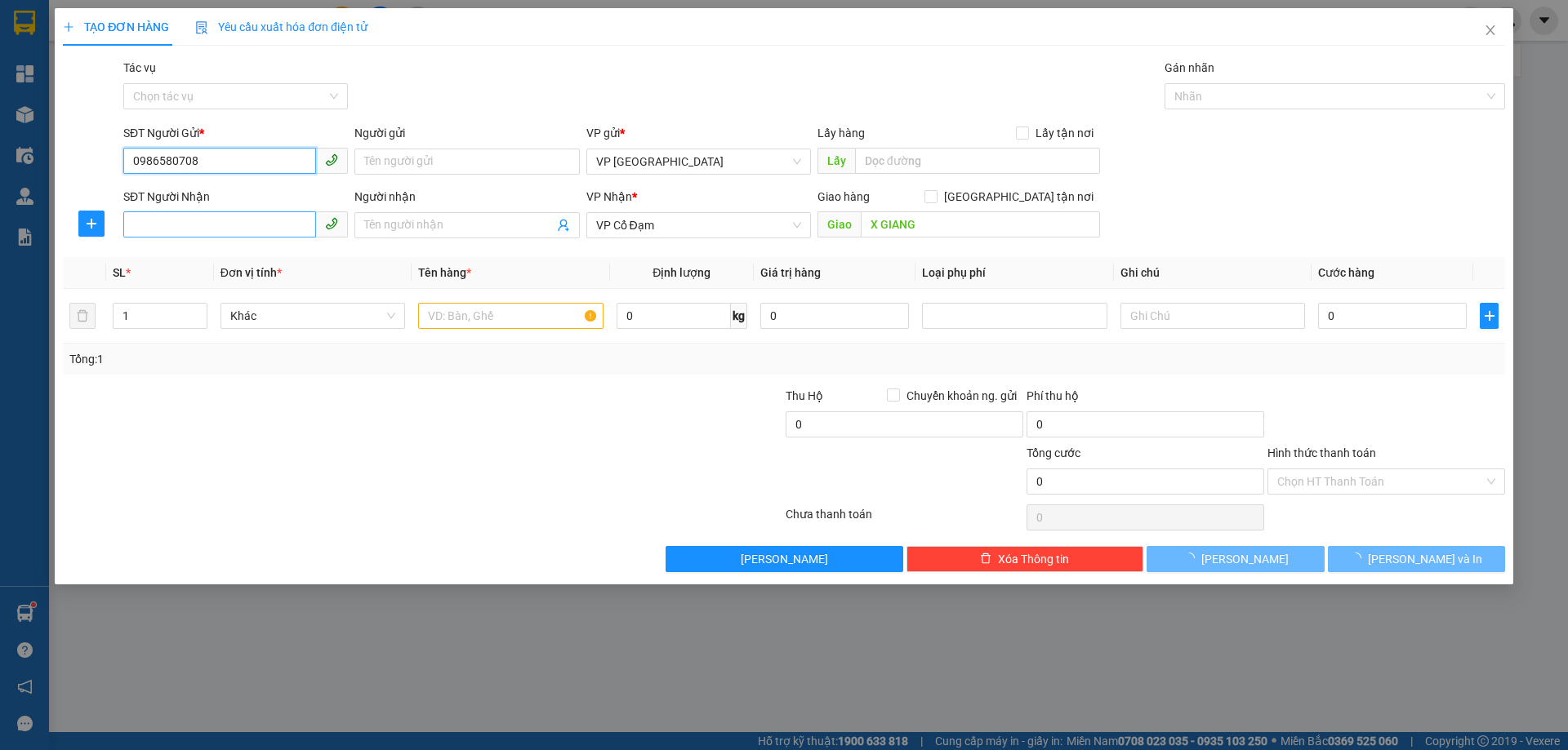
type input "0986580708"
click at [278, 235] on input "SĐT Người Nhận" at bounding box center [220, 225] width 193 height 26
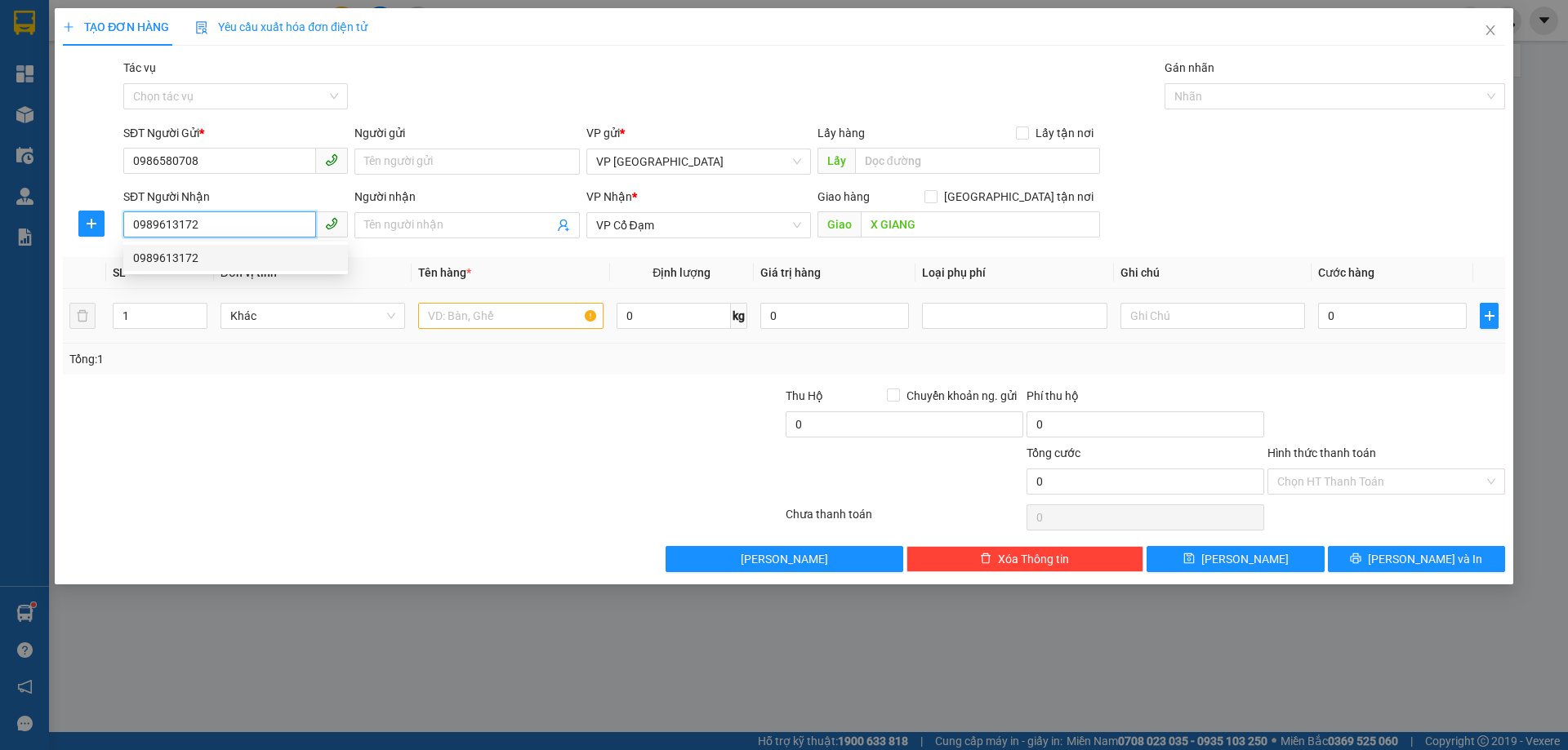
type input "0989613172"
click at [523, 321] on input "text" at bounding box center [510, 316] width 185 height 26
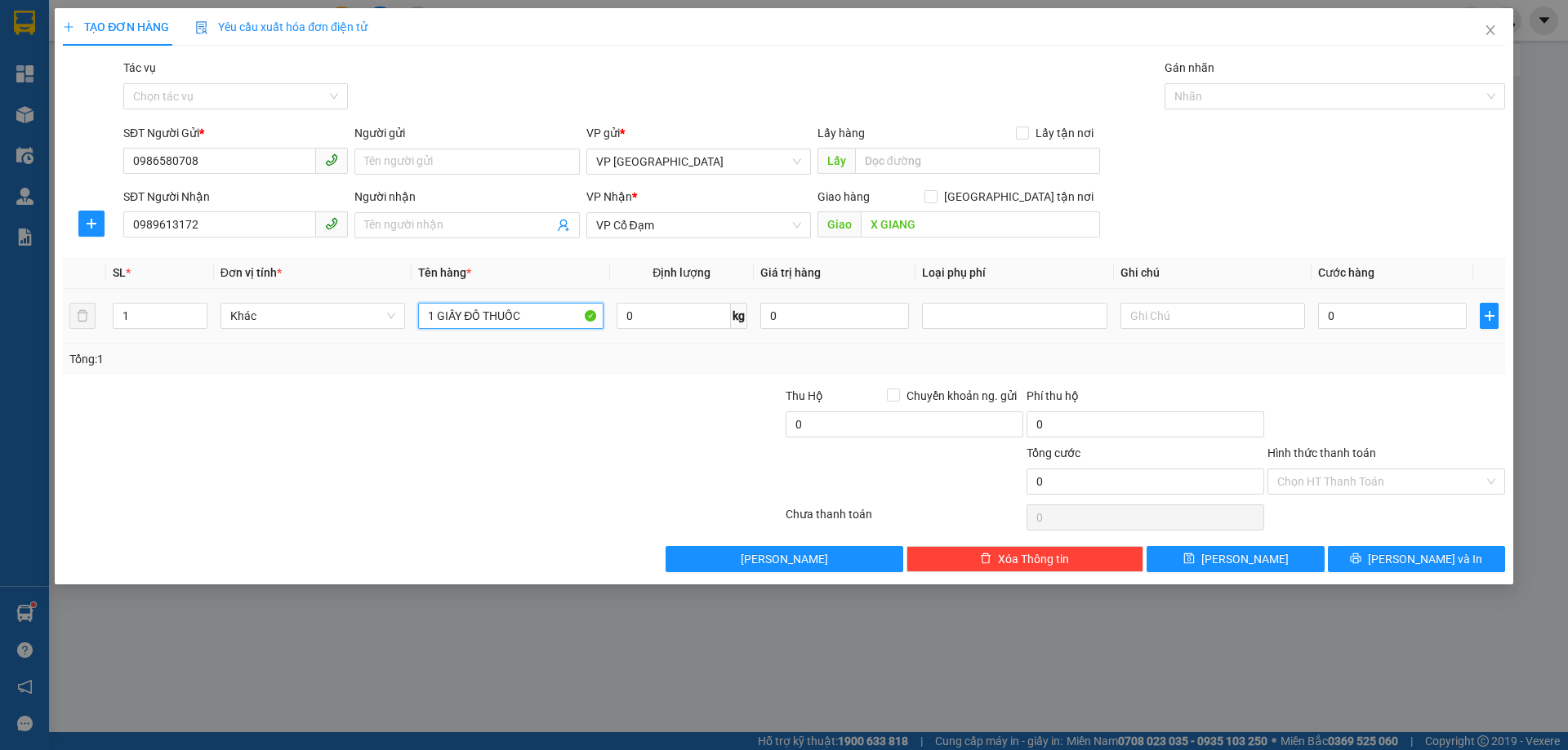
type input "1 GIẤY ĐỒ THUỐC"
click at [1244, 329] on div at bounding box center [1213, 315] width 185 height 33
click at [1240, 322] on input "text" at bounding box center [1213, 316] width 185 height 26
type input "THUỐC BỆNH NHẦN CẦN GẤP"
click at [518, 362] on div "Tổng: 1" at bounding box center [337, 359] width 536 height 18
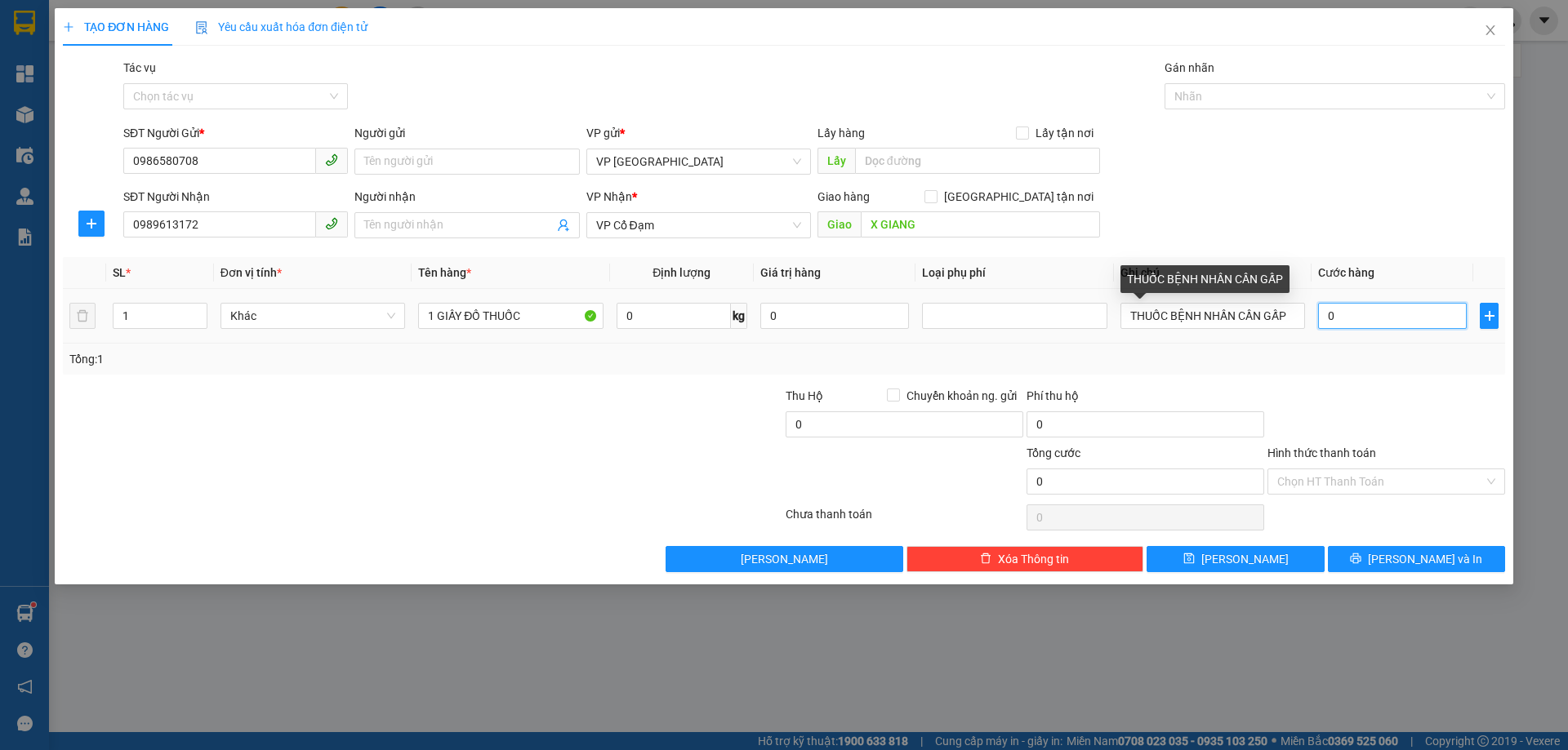
click at [1340, 312] on input "0" at bounding box center [1392, 316] width 148 height 26
type input "5"
type input "50"
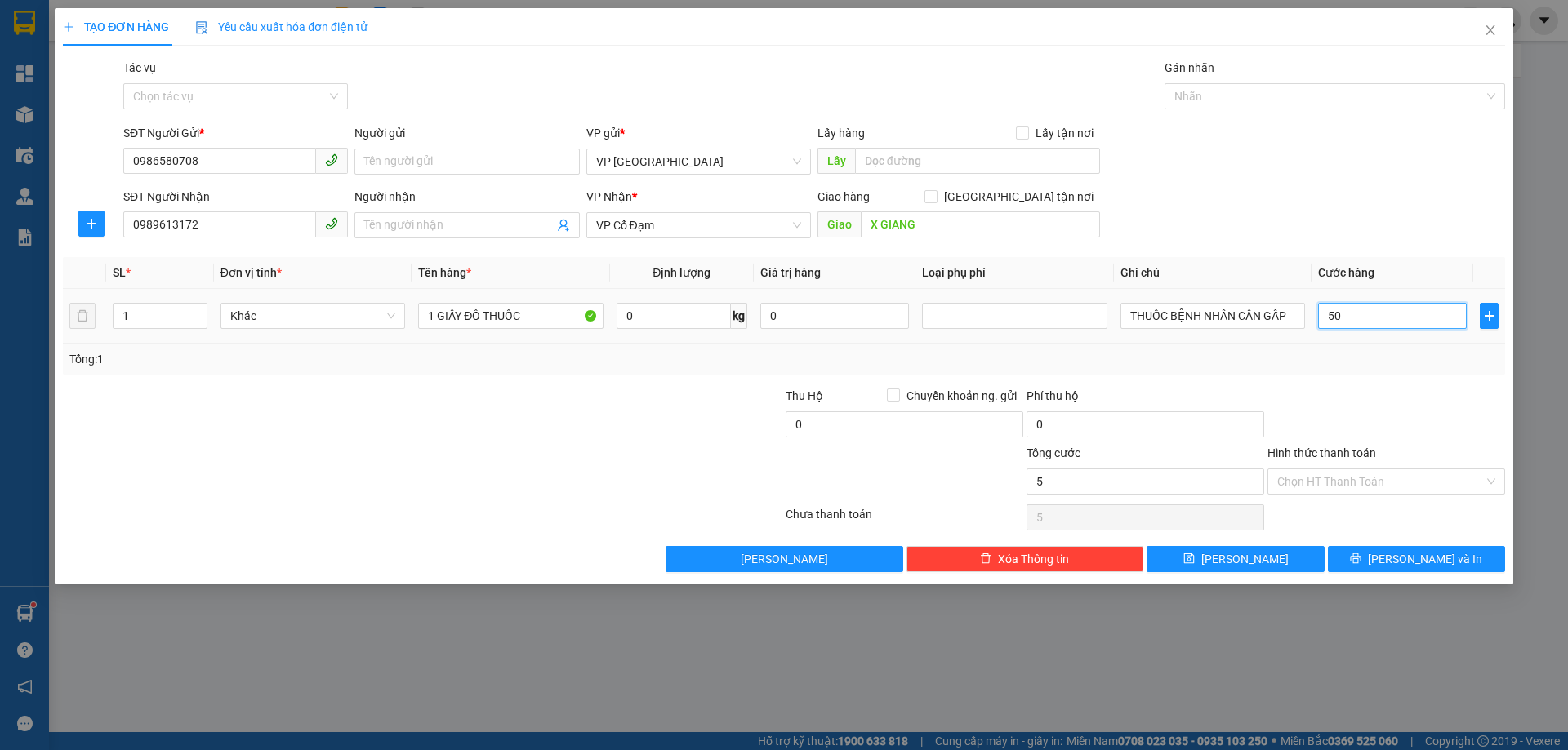
type input "50"
drag, startPoint x: 1362, startPoint y: 372, endPoint x: 1382, endPoint y: 501, distance: 130.5
click at [1364, 375] on div "Transit Pickup Surcharge Ids Transit Deliver Surcharge Ids Transit Deliver Surc…" at bounding box center [784, 315] width 1443 height 513
type input "50.000"
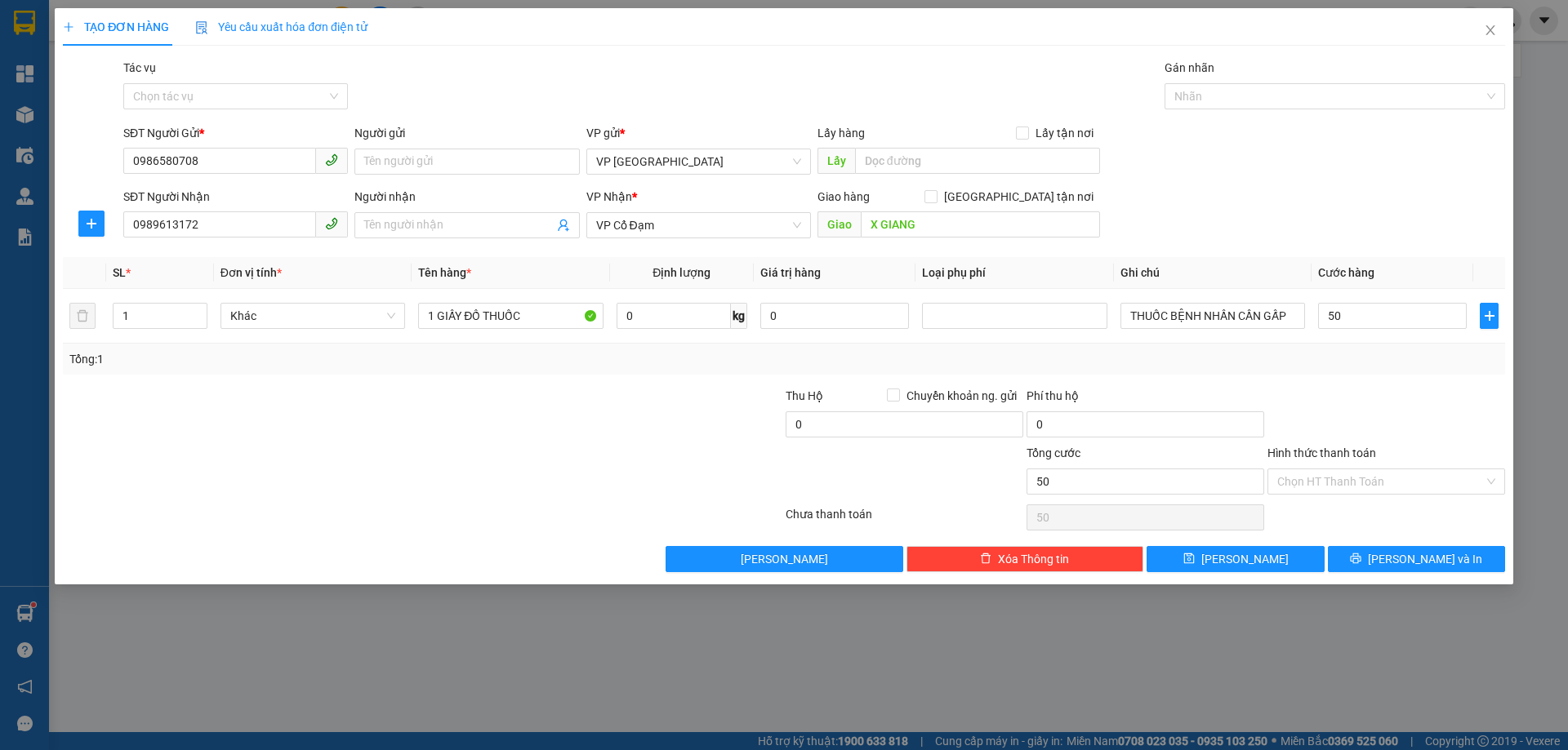
type input "50.000"
click at [1382, 490] on input "Hình thức thanh toán" at bounding box center [1381, 481] width 207 height 25
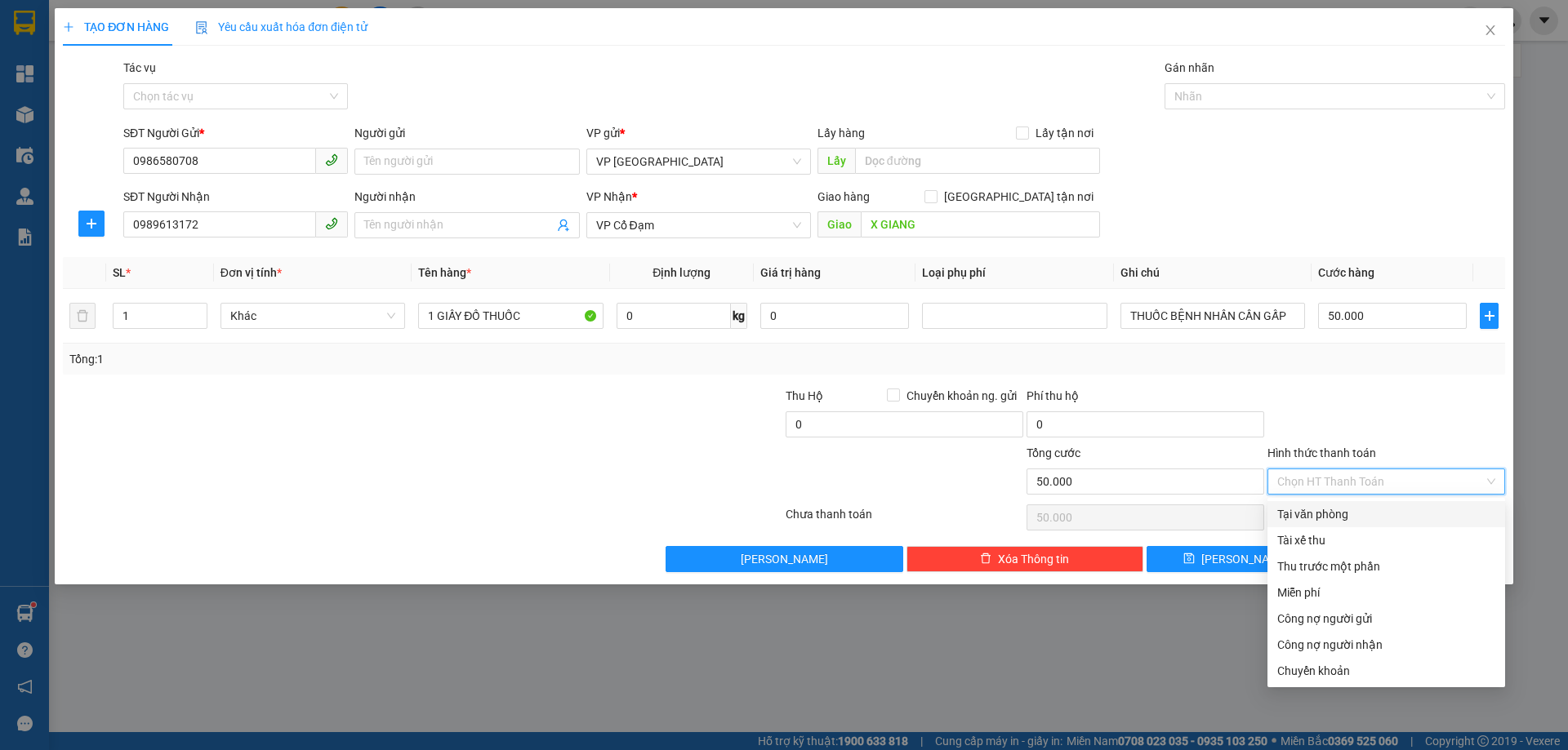
click at [1349, 521] on div "Tại văn phòng" at bounding box center [1386, 514] width 218 height 18
type input "0"
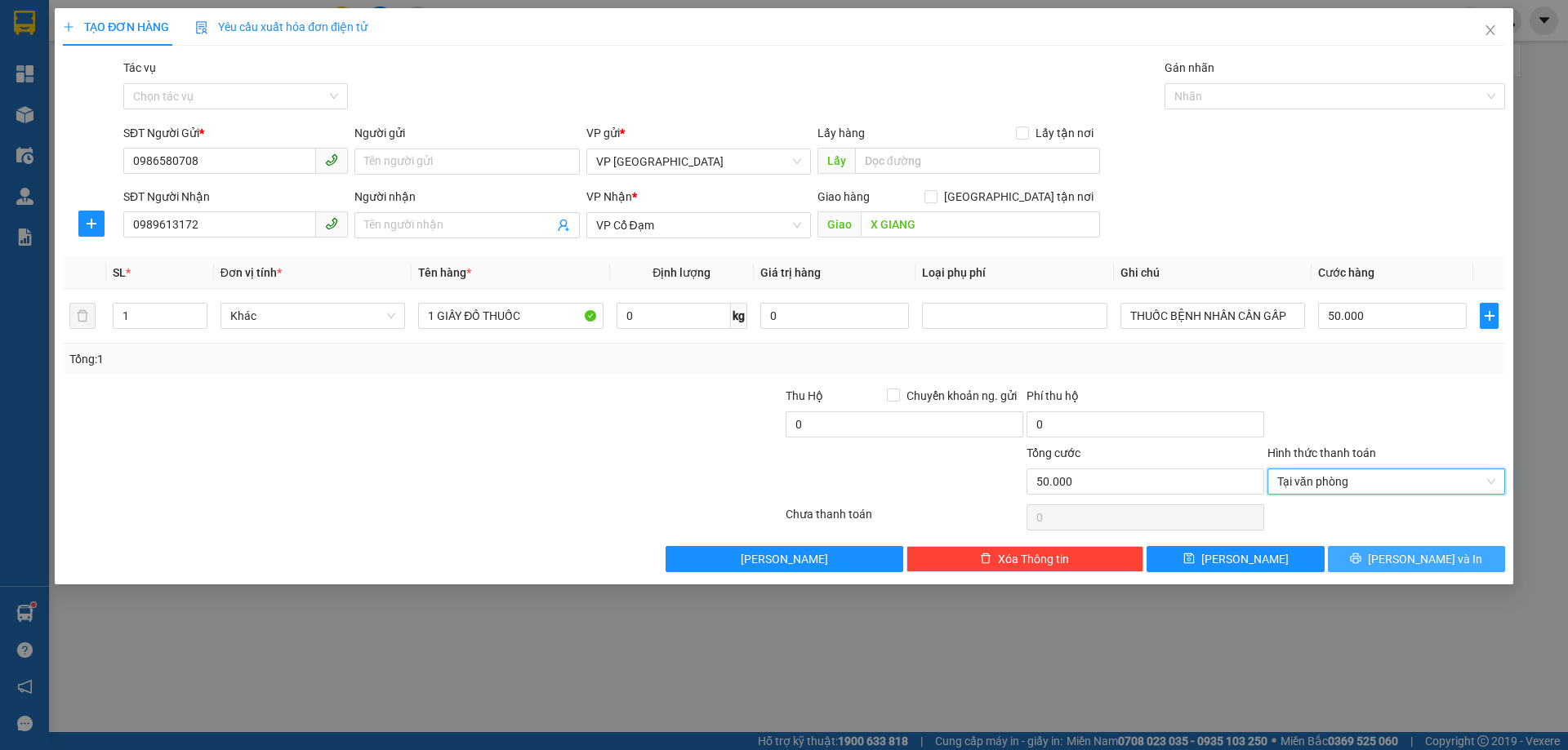
click at [1361, 554] on icon "printer" at bounding box center [1356, 559] width 11 height 11
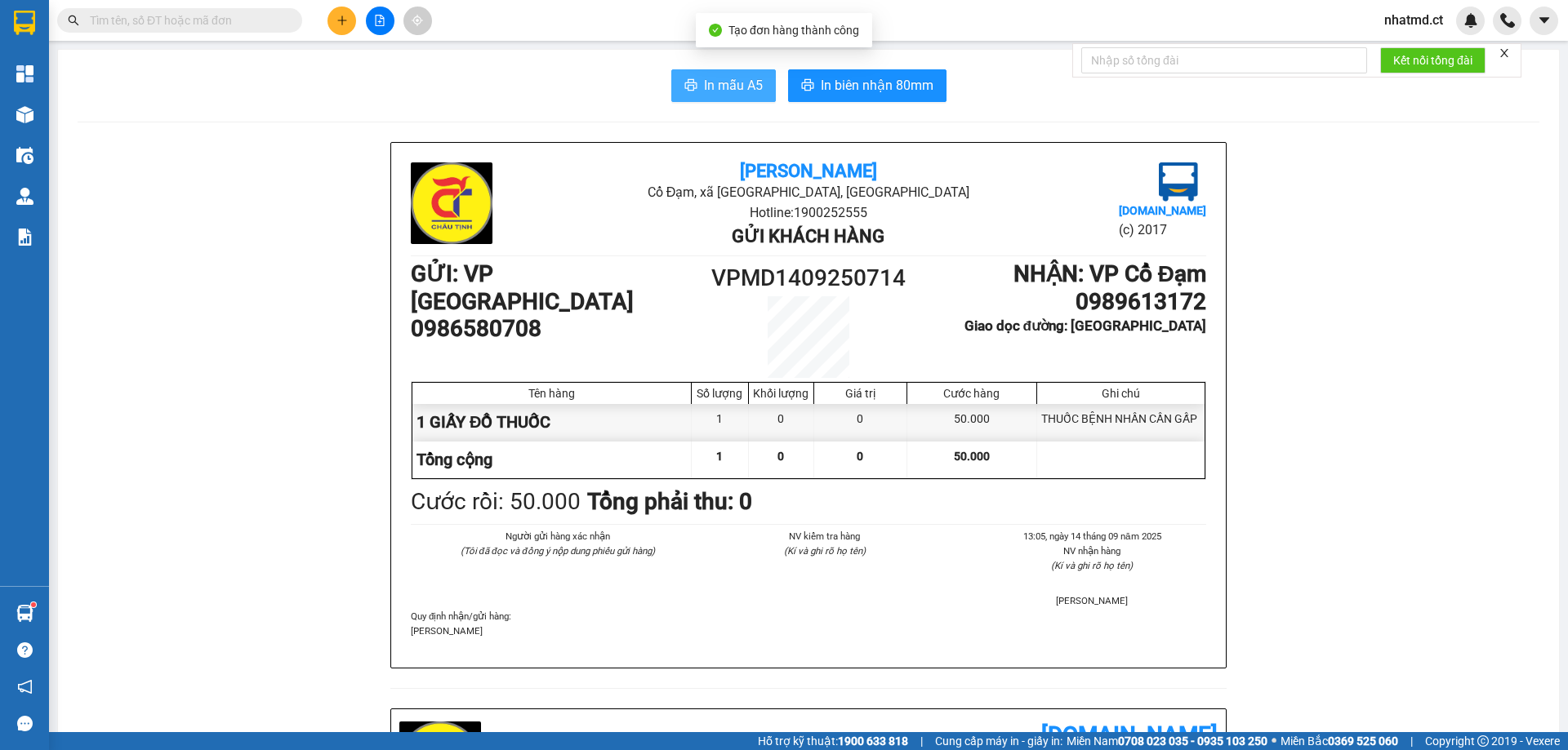
click at [723, 88] on span "In mẫu A5" at bounding box center [733, 86] width 59 height 21
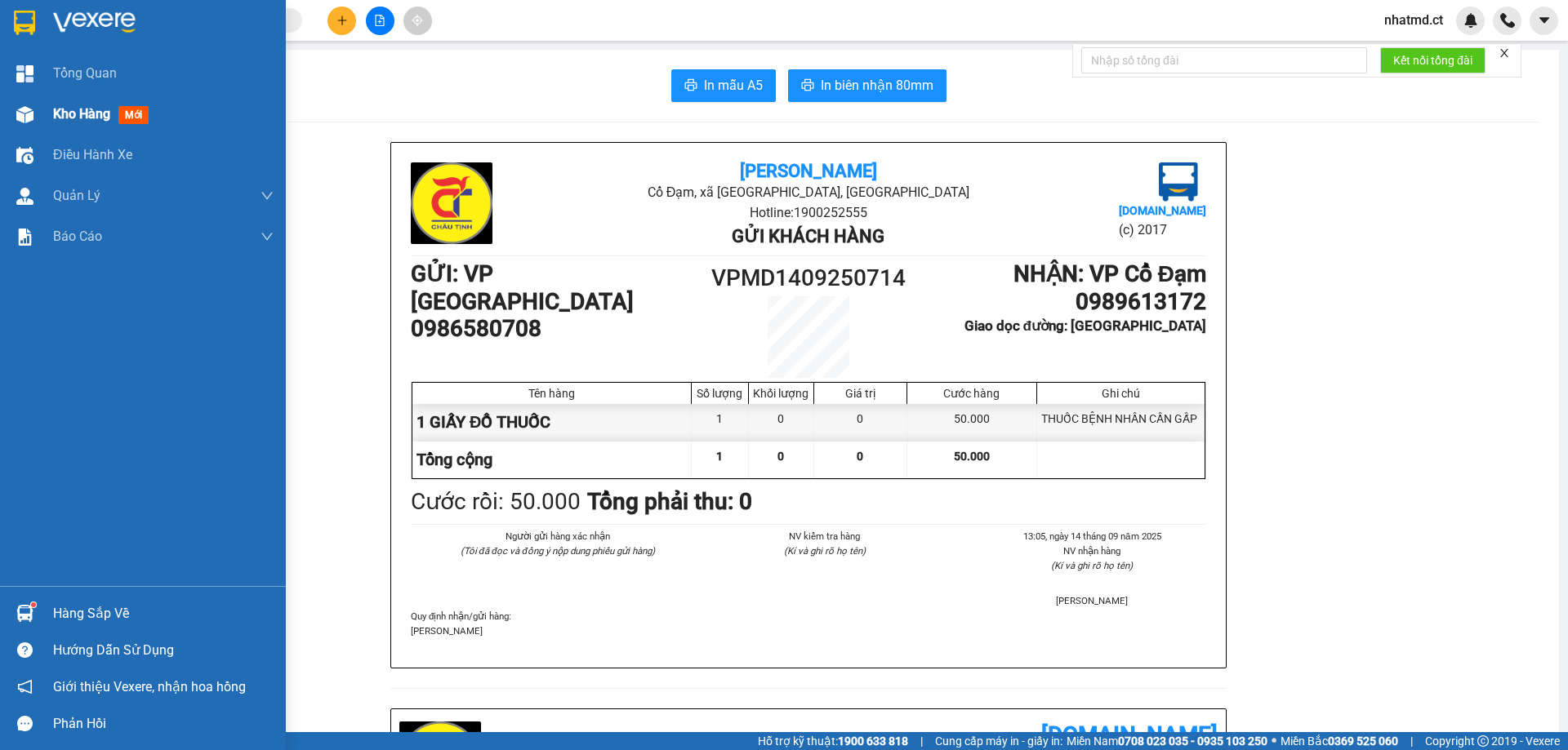
click at [73, 125] on div "Kho hàng mới" at bounding box center [163, 113] width 221 height 41
